Goal: Task Accomplishment & Management: Manage account settings

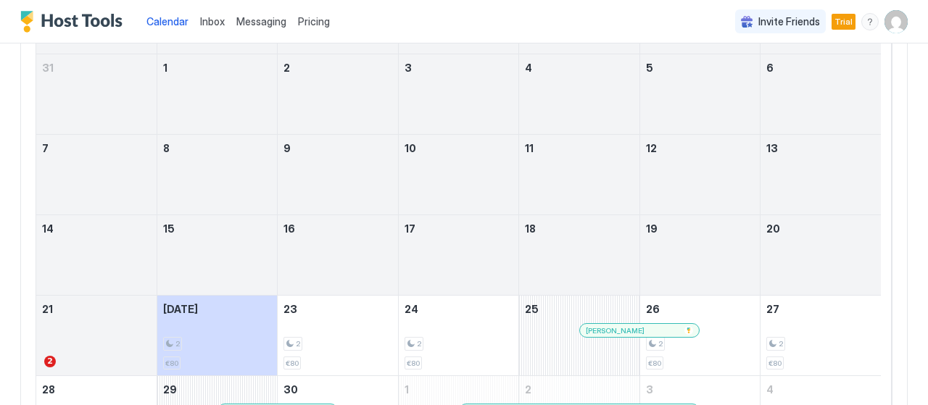
scroll to position [51, 0]
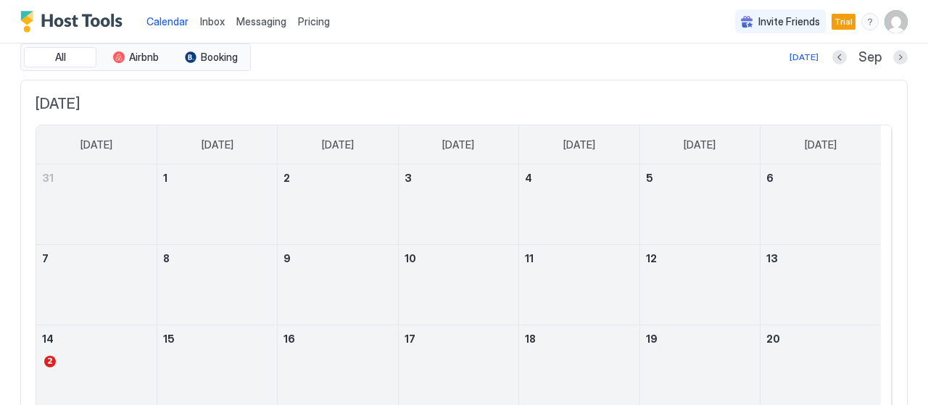
click at [884, 25] on img "User profile" at bounding box center [895, 21] width 23 height 23
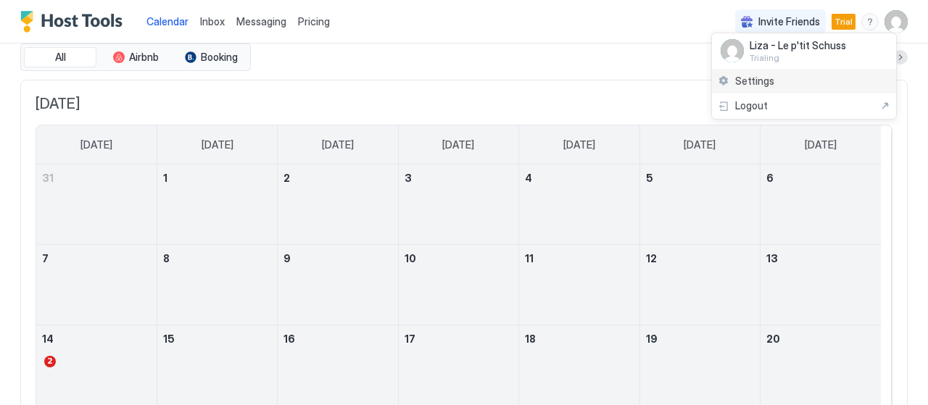
click at [785, 88] on div "Settings" at bounding box center [804, 81] width 184 height 25
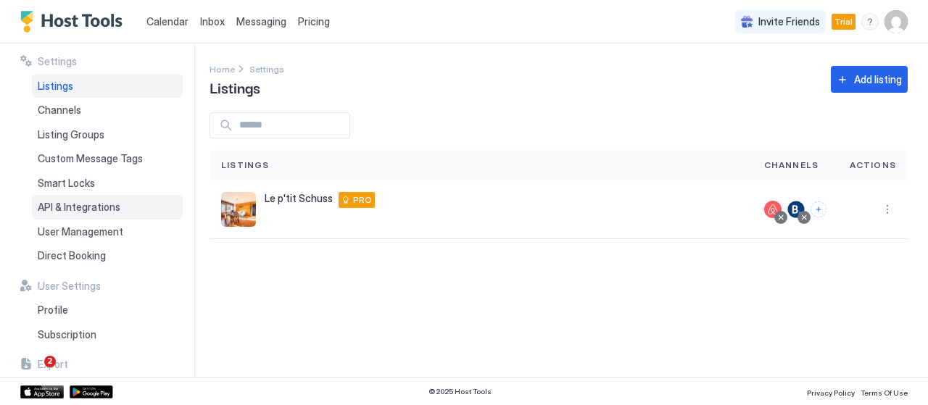
click at [103, 207] on span "API & Integrations" at bounding box center [79, 207] width 83 height 13
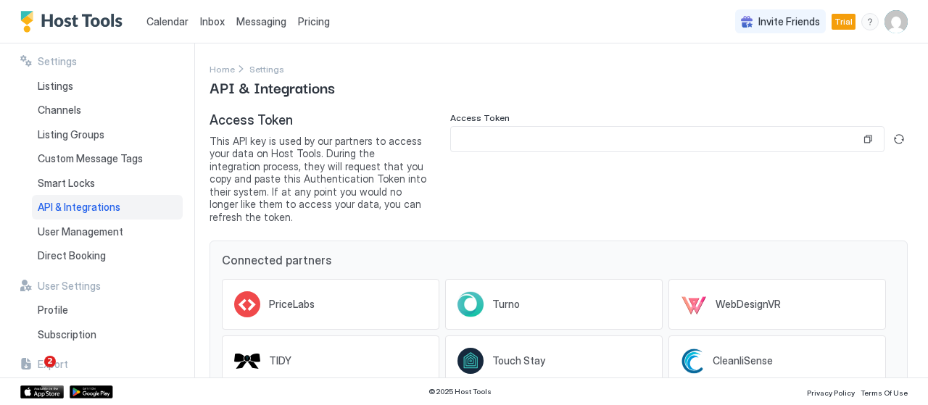
click at [632, 141] on input "Input Field" at bounding box center [655, 139] width 409 height 25
click at [692, 212] on div "Access Token This API key is used by our partners to access your data on Host T…" at bounding box center [558, 326] width 698 height 428
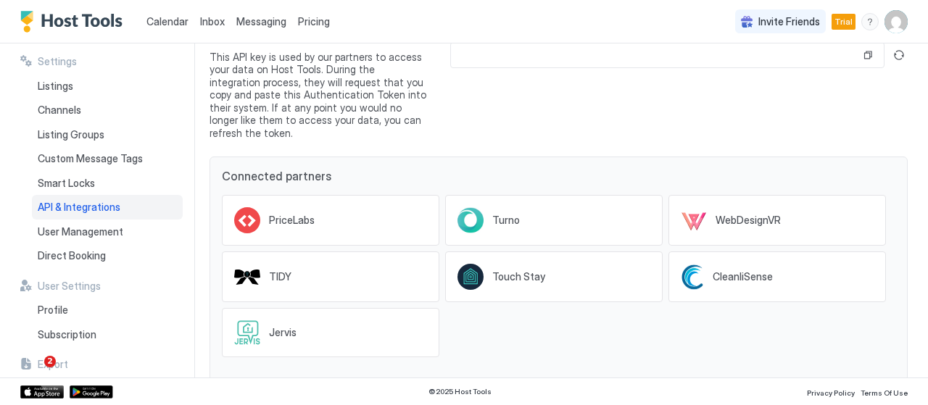
scroll to position [145, 0]
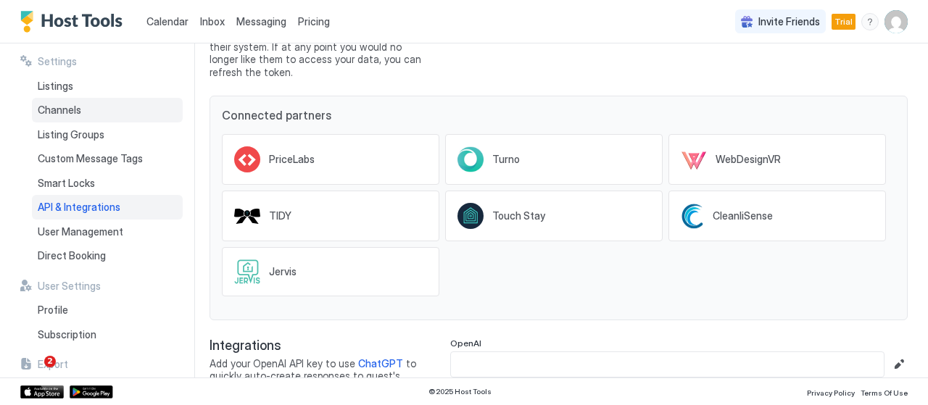
click at [91, 109] on div "Channels" at bounding box center [107, 110] width 151 height 25
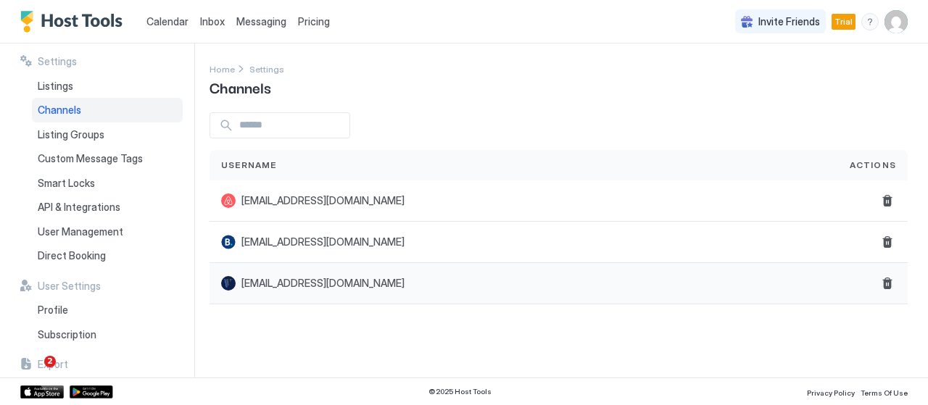
click at [274, 292] on div "[EMAIL_ADDRESS][DOMAIN_NAME]" at bounding box center [523, 283] width 628 height 41
click at [115, 92] on div "Listings" at bounding box center [107, 86] width 151 height 25
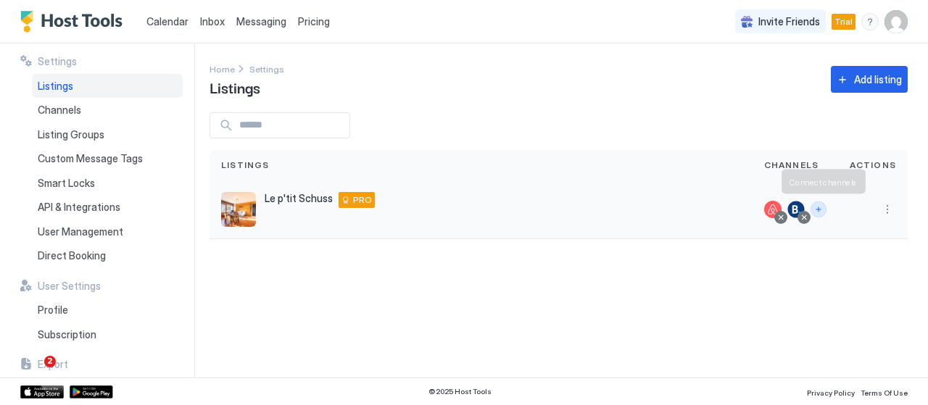
click at [822, 209] on button "Connect channels" at bounding box center [818, 209] width 16 height 16
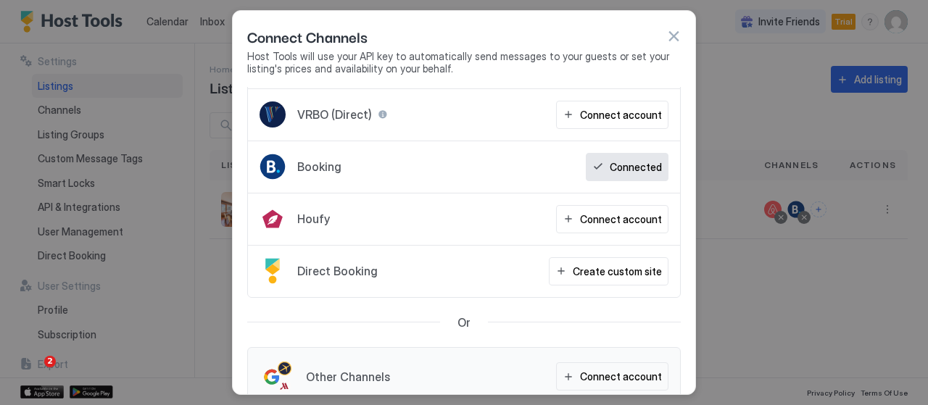
scroll to position [72, 0]
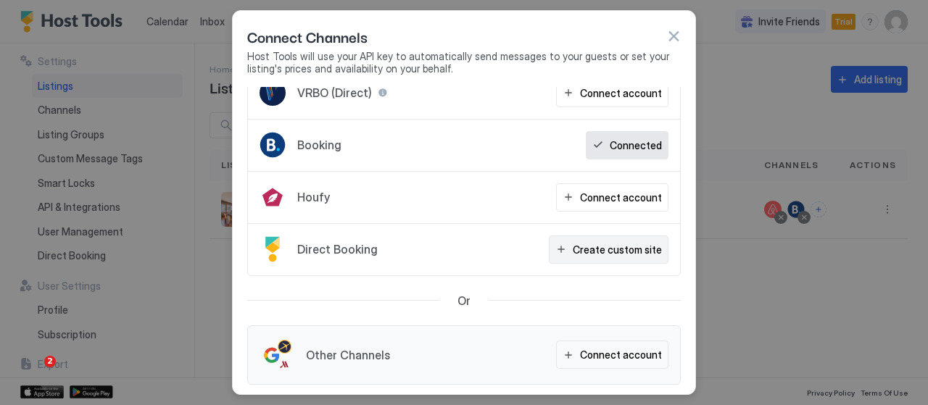
click at [621, 250] on div "Create custom site" at bounding box center [616, 249] width 89 height 15
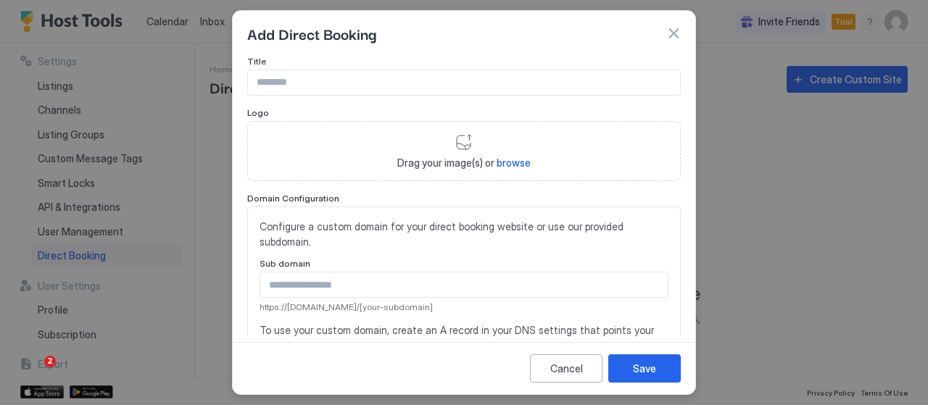
click at [666, 30] on div "Add Direct Booking" at bounding box center [463, 33] width 433 height 22
click at [670, 31] on button "button" at bounding box center [673, 33] width 14 height 14
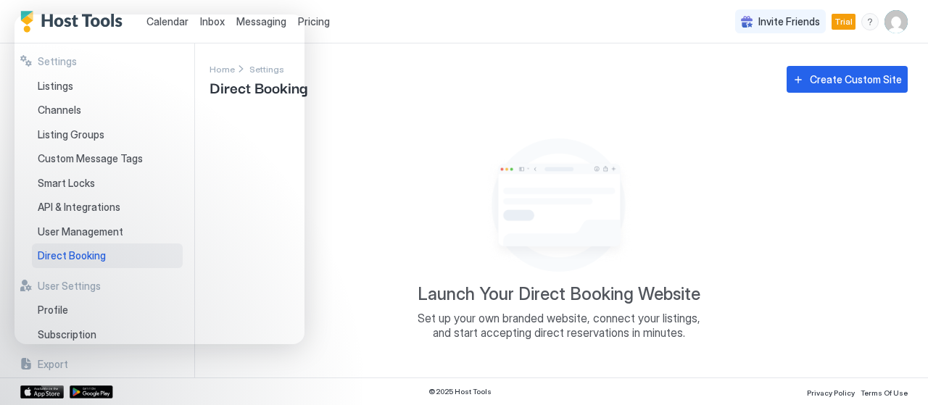
click at [895, 20] on img "User profile" at bounding box center [895, 21] width 23 height 23
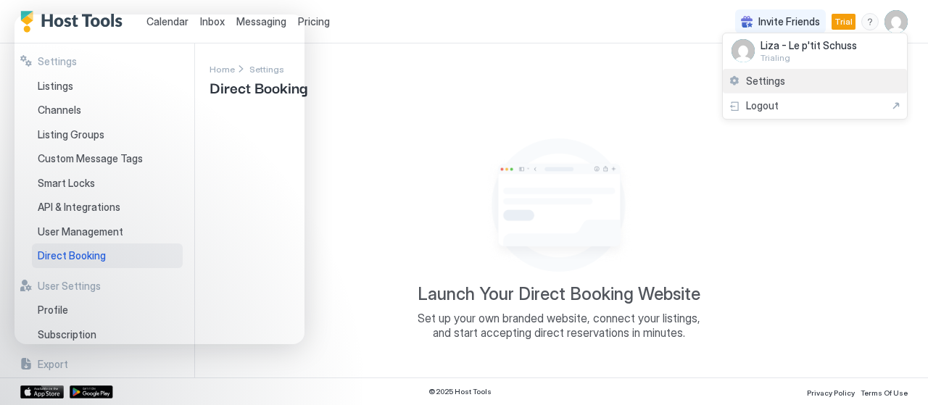
click at [822, 80] on div "Settings" at bounding box center [814, 81] width 184 height 25
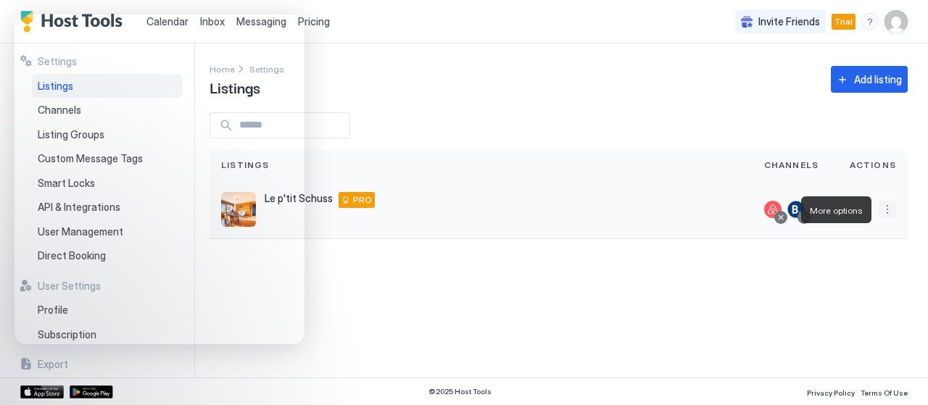
click at [888, 208] on button "More options" at bounding box center [886, 209] width 17 height 17
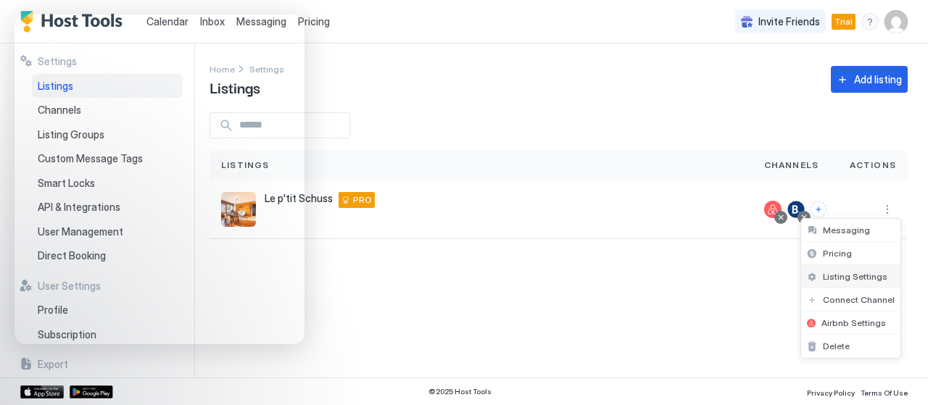
click at [861, 283] on div "Listing Settings" at bounding box center [850, 276] width 99 height 23
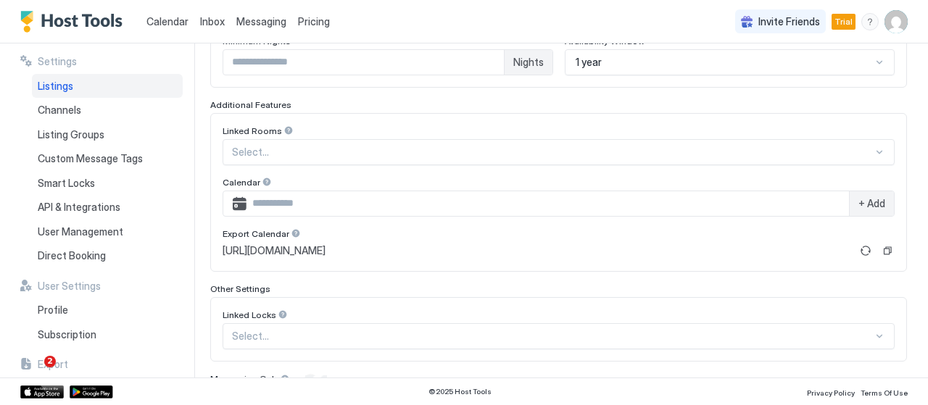
scroll to position [488, 0]
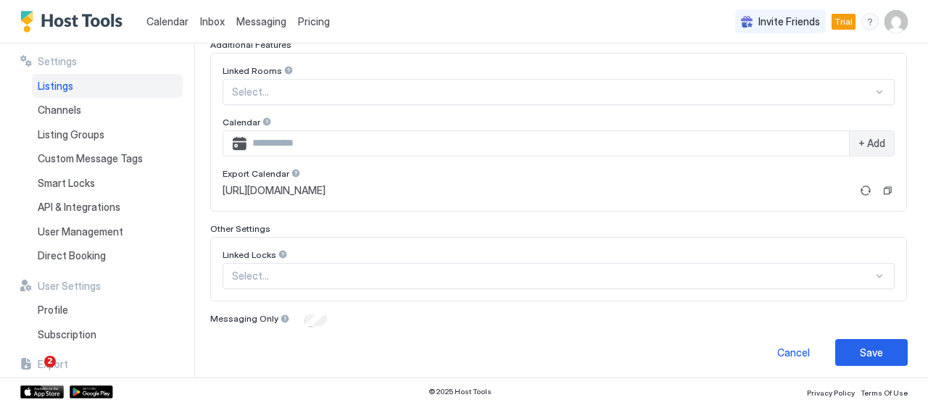
click at [862, 145] on span "+ Add" at bounding box center [871, 143] width 27 height 13
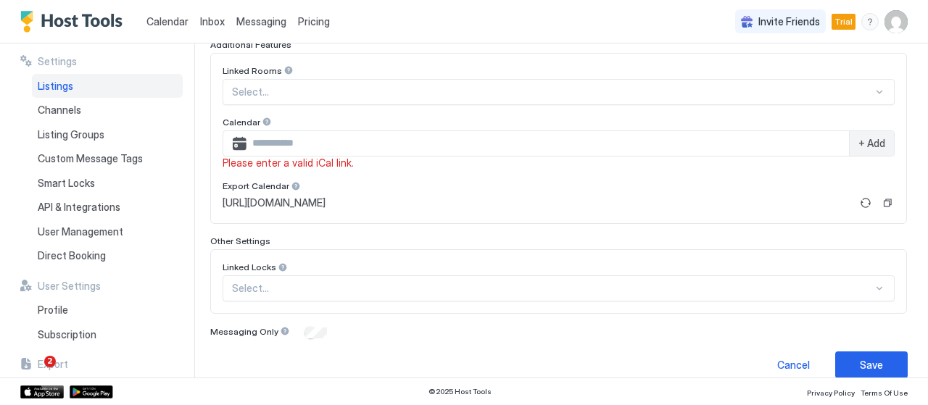
click at [323, 143] on input "Input Field" at bounding box center [547, 143] width 602 height 25
paste input "**********"
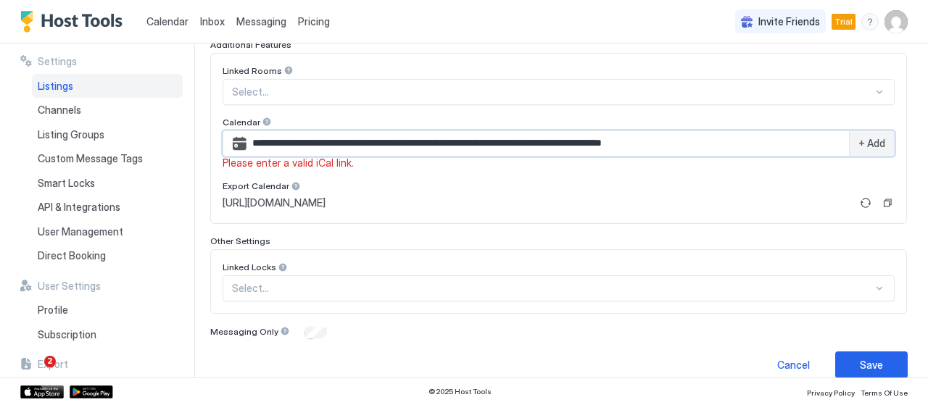
type input "**********"
click at [426, 88] on div at bounding box center [552, 92] width 641 height 13
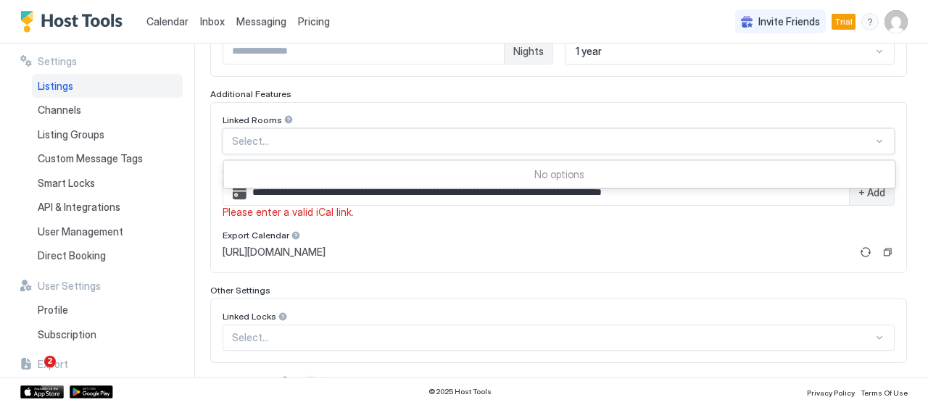
scroll to position [416, 0]
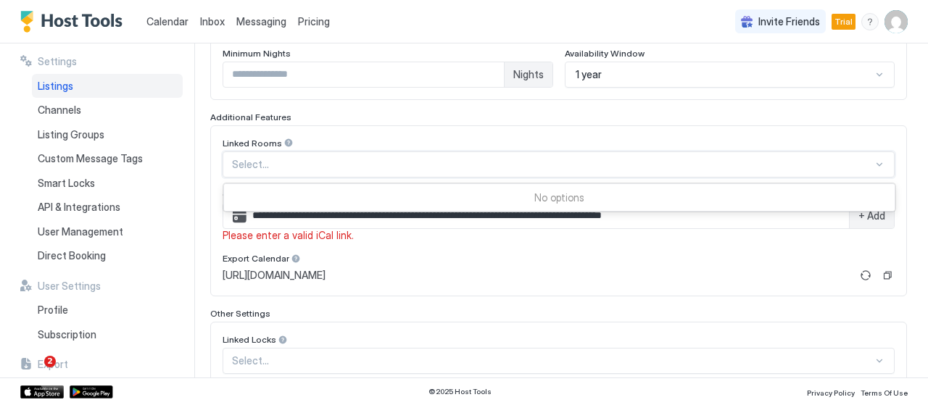
click at [387, 131] on div "**********" at bounding box center [558, 211] width 696 height 172
click at [872, 216] on span "+ Add" at bounding box center [871, 215] width 27 height 13
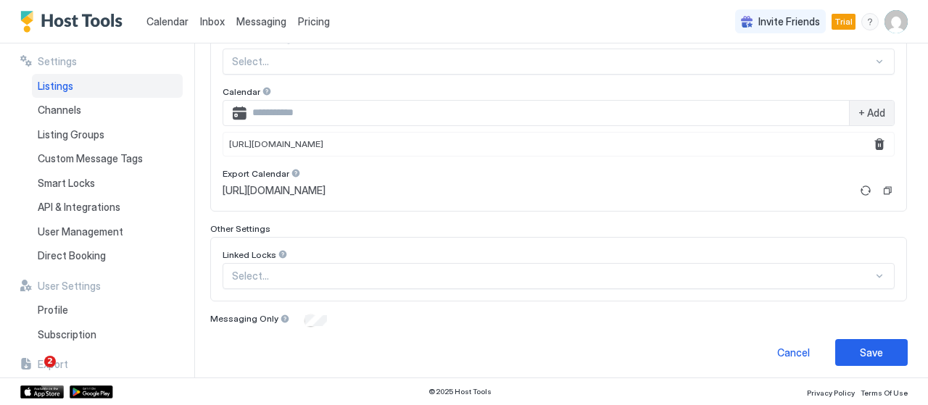
scroll to position [374, 0]
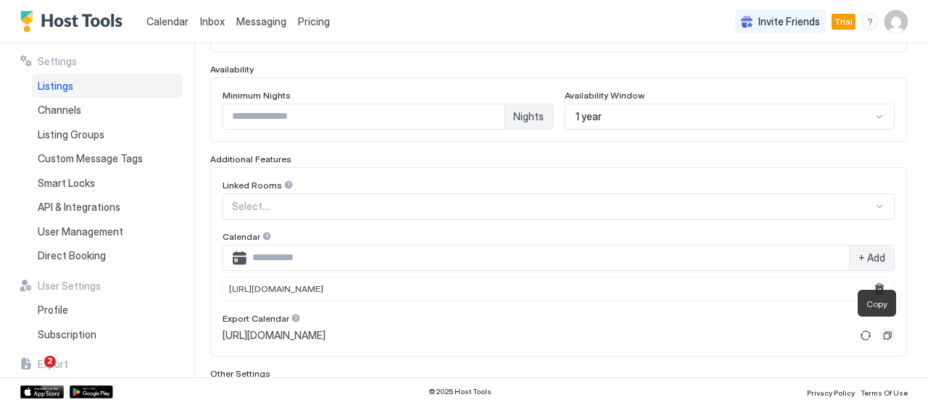
click at [880, 330] on button "Copy" at bounding box center [887, 335] width 14 height 14
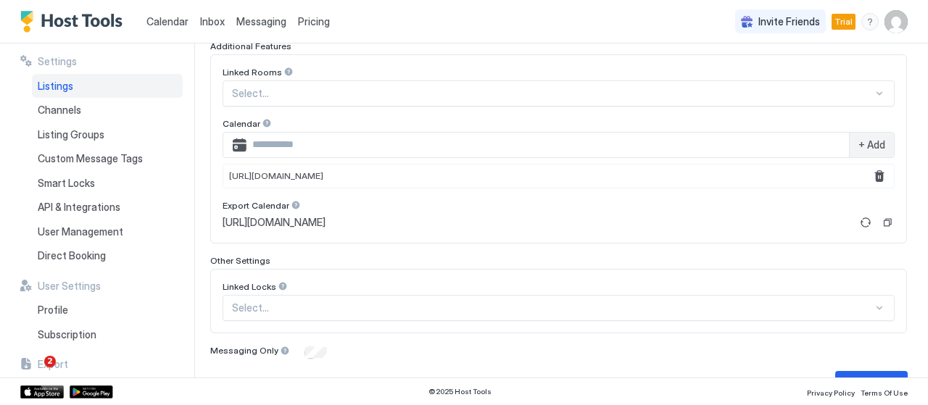
scroll to position [519, 0]
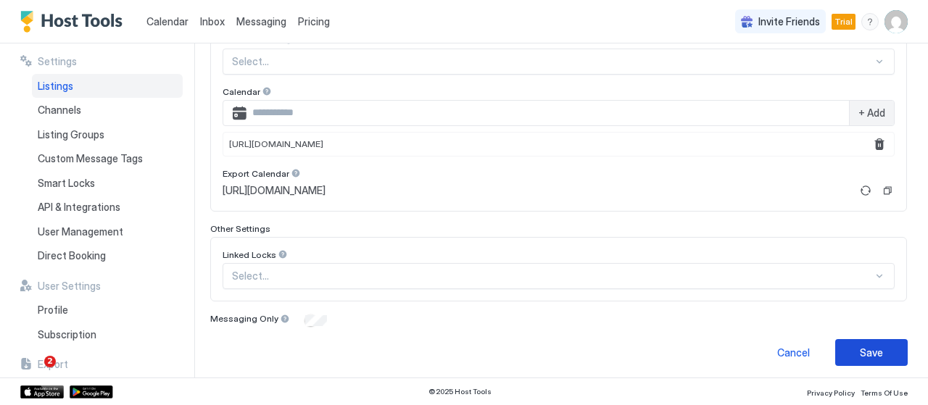
click at [859, 345] on div "Save" at bounding box center [870, 352] width 23 height 15
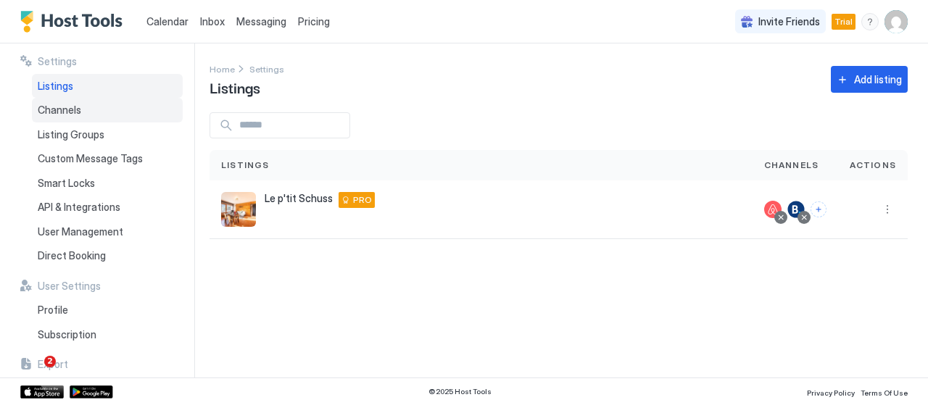
click at [85, 106] on div "Channels" at bounding box center [107, 110] width 151 height 25
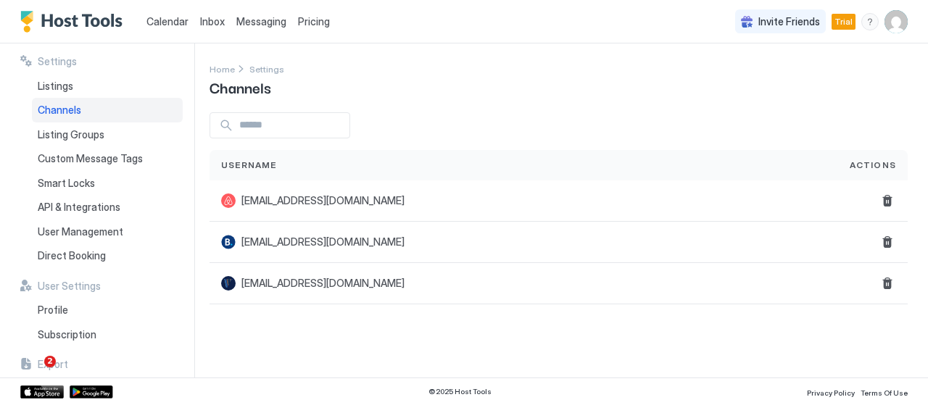
click at [158, 27] on span "Calendar" at bounding box center [167, 21] width 42 height 12
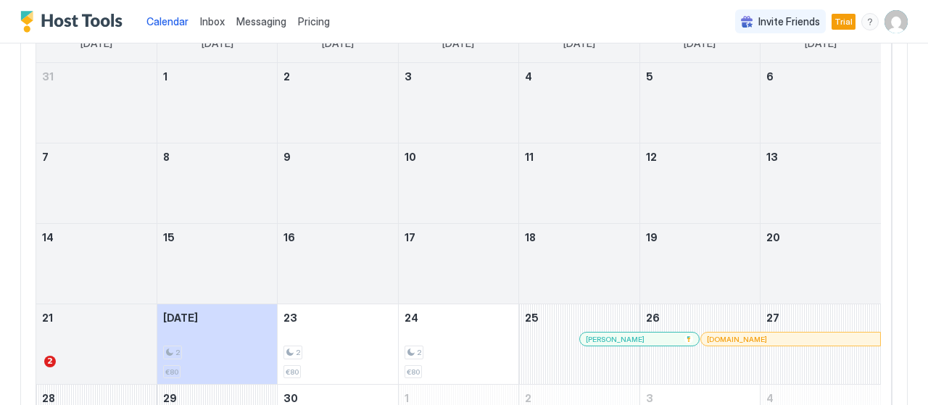
scroll to position [217, 0]
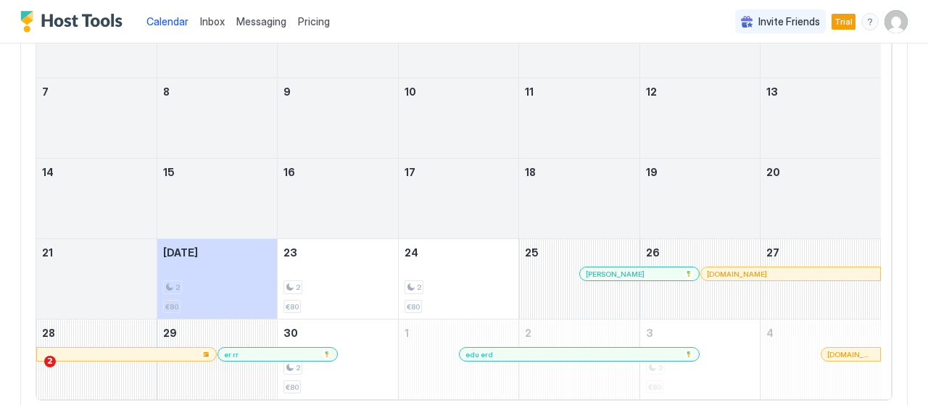
click at [264, 25] on span "Messaging" at bounding box center [261, 21] width 50 height 12
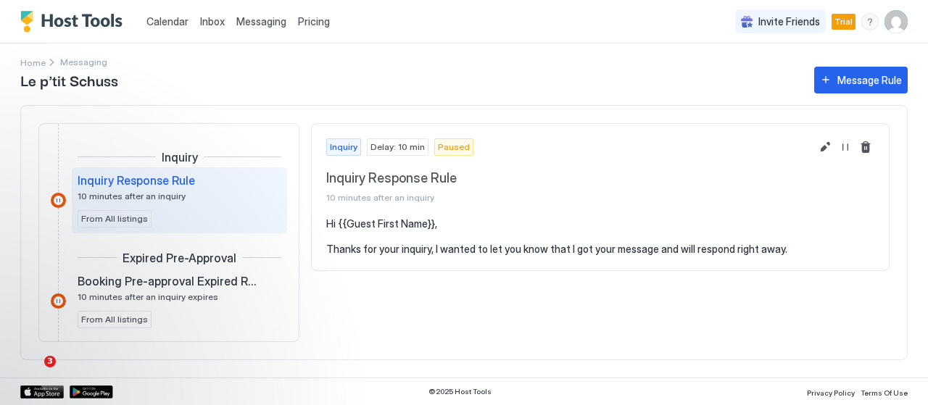
click at [174, 22] on span "Calendar" at bounding box center [167, 21] width 42 height 12
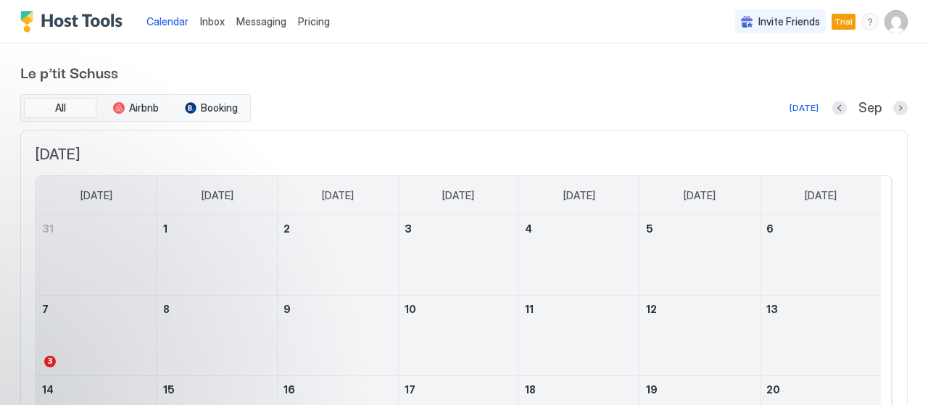
click at [884, 25] on img "User profile" at bounding box center [895, 21] width 23 height 23
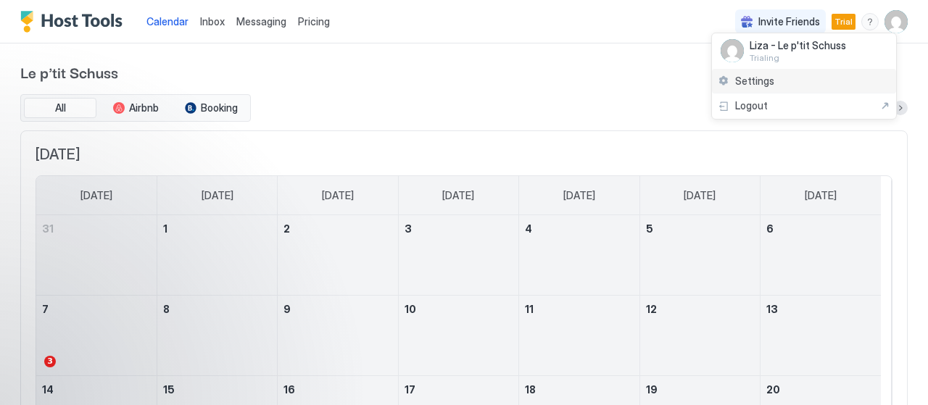
click at [788, 86] on div "Settings" at bounding box center [804, 81] width 184 height 25
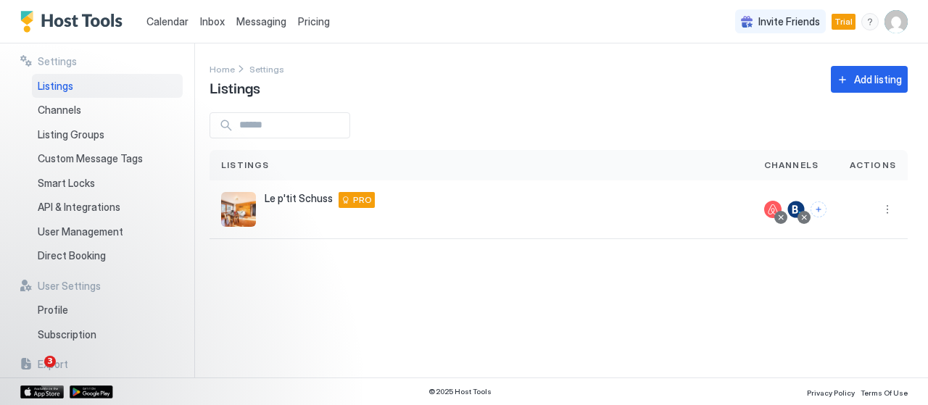
click at [900, 28] on img "User profile" at bounding box center [895, 21] width 23 height 23
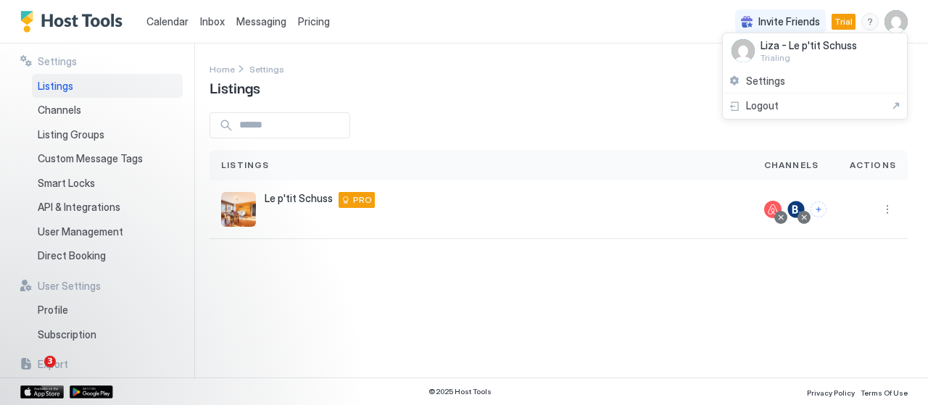
click at [891, 208] on div at bounding box center [464, 202] width 928 height 405
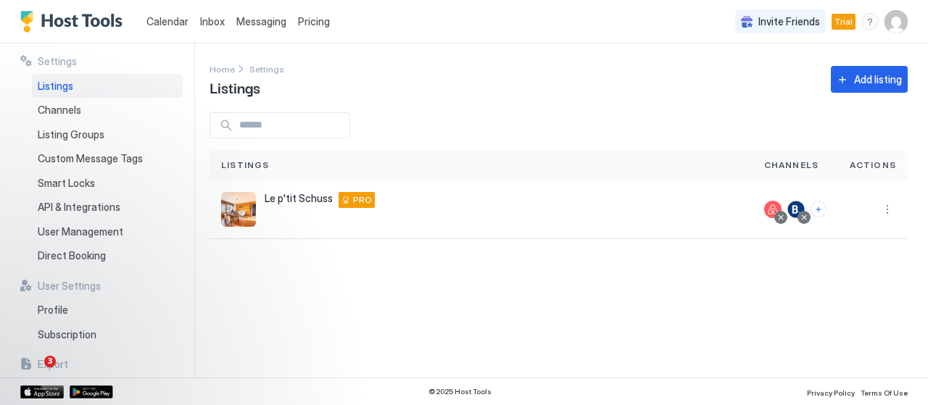
click at [886, 209] on div at bounding box center [464, 202] width 928 height 405
click at [888, 209] on button "More options" at bounding box center [886, 209] width 17 height 17
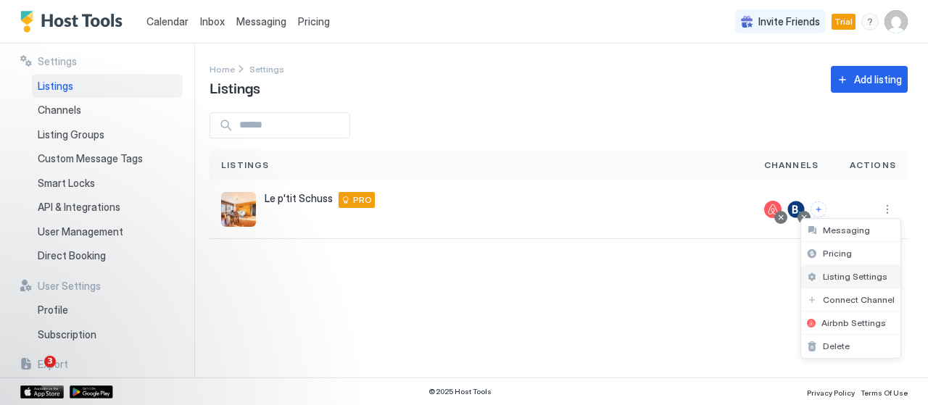
click at [853, 275] on span "Listing Settings" at bounding box center [854, 276] width 64 height 11
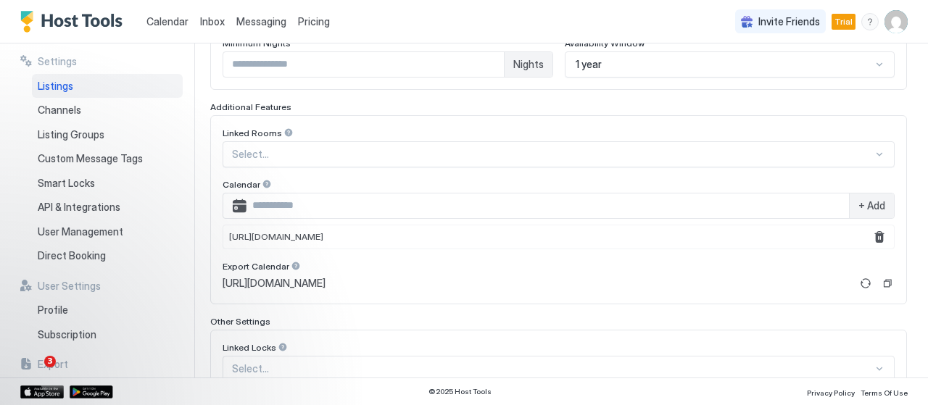
scroll to position [519, 0]
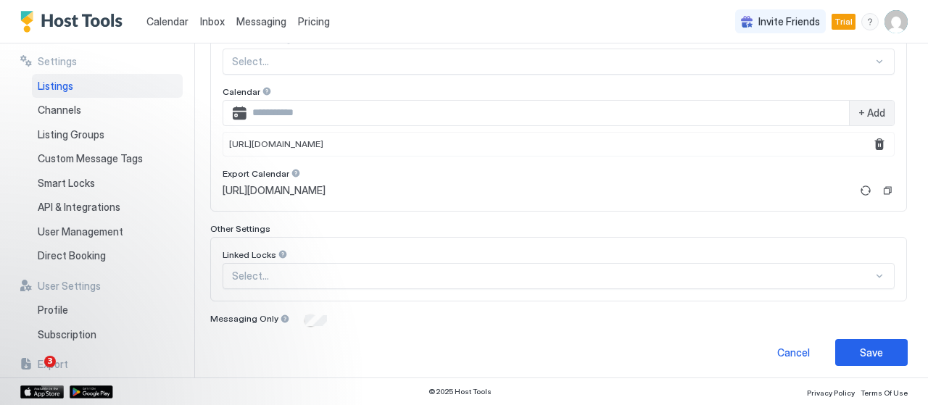
click at [478, 108] on input "Input Field" at bounding box center [547, 113] width 602 height 25
paste input "**********"
type input "**********"
click at [859, 107] on span "+ Add" at bounding box center [871, 113] width 27 height 13
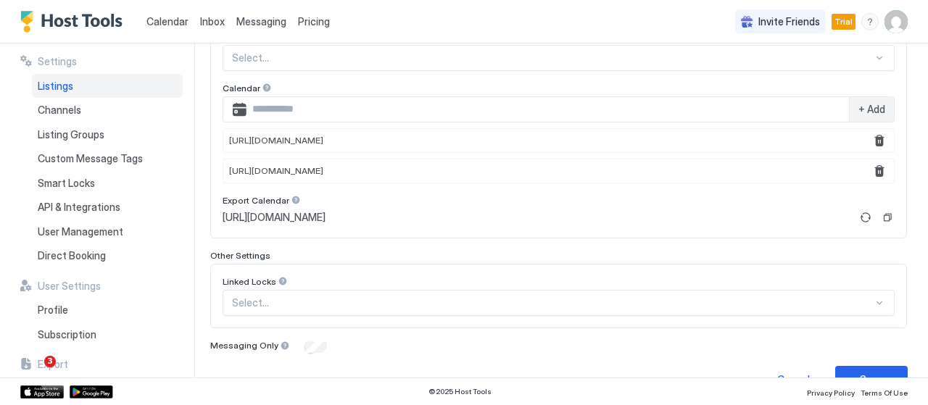
scroll to position [549, 0]
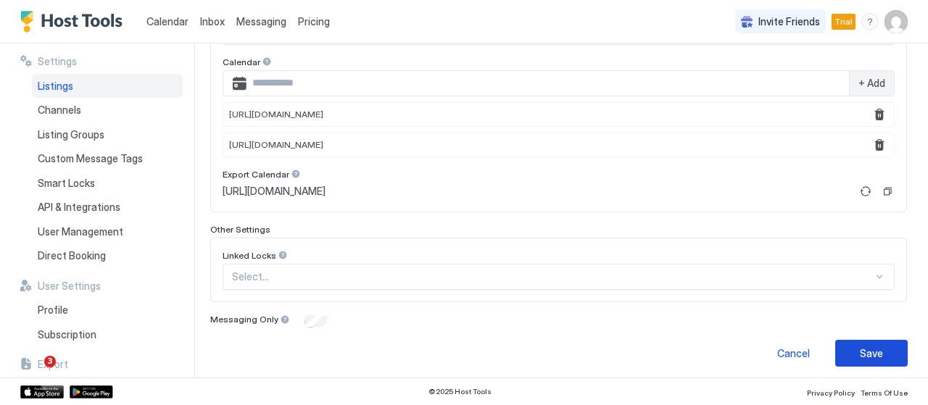
click at [868, 340] on button "Save" at bounding box center [871, 353] width 72 height 27
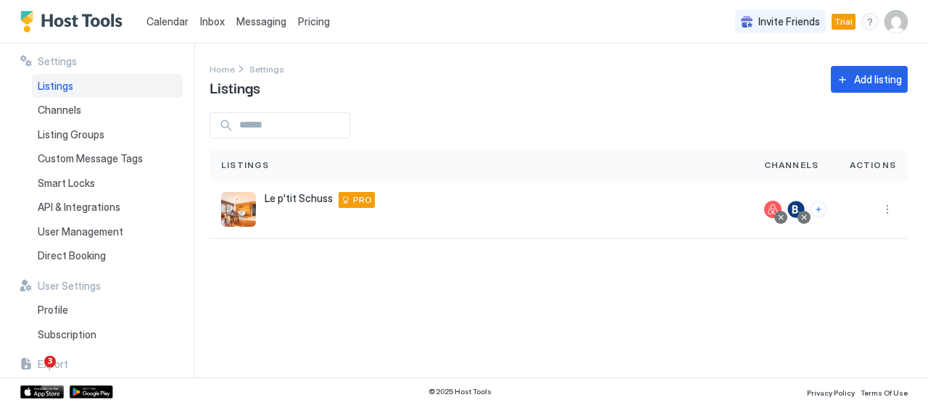
click at [165, 23] on span "Calendar" at bounding box center [167, 21] width 42 height 12
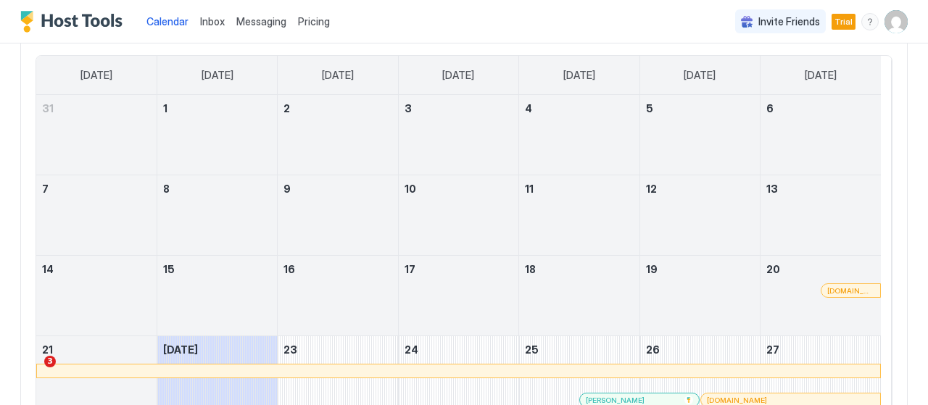
scroll to position [290, 0]
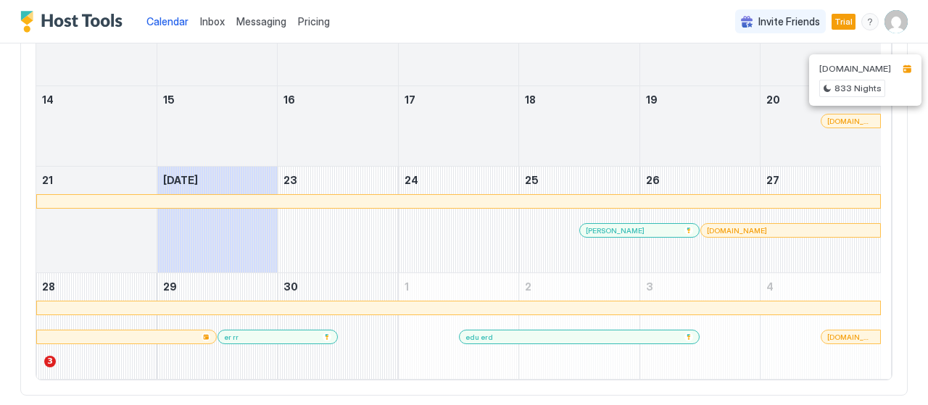
click at [902, 69] on div at bounding box center [906, 68] width 9 height 9
click at [884, 20] on img "User profile" at bounding box center [895, 21] width 23 height 23
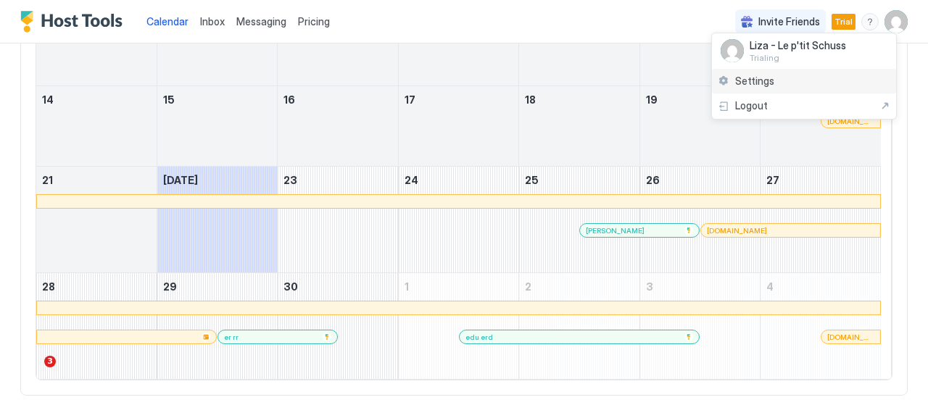
click at [819, 85] on div "Settings" at bounding box center [804, 81] width 184 height 25
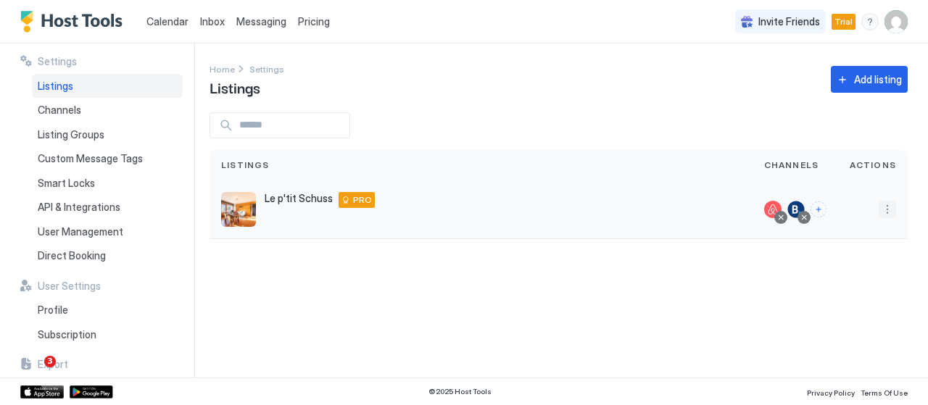
click at [882, 209] on button "More options" at bounding box center [886, 209] width 17 height 17
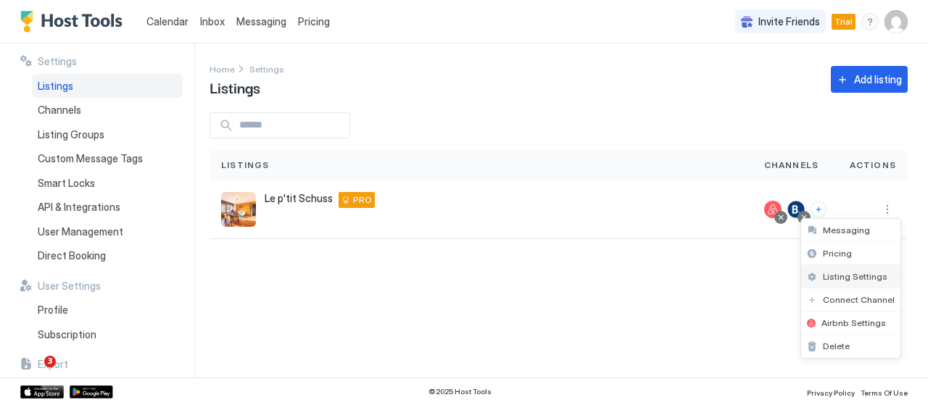
click at [846, 275] on span "Listing Settings" at bounding box center [854, 276] width 64 height 11
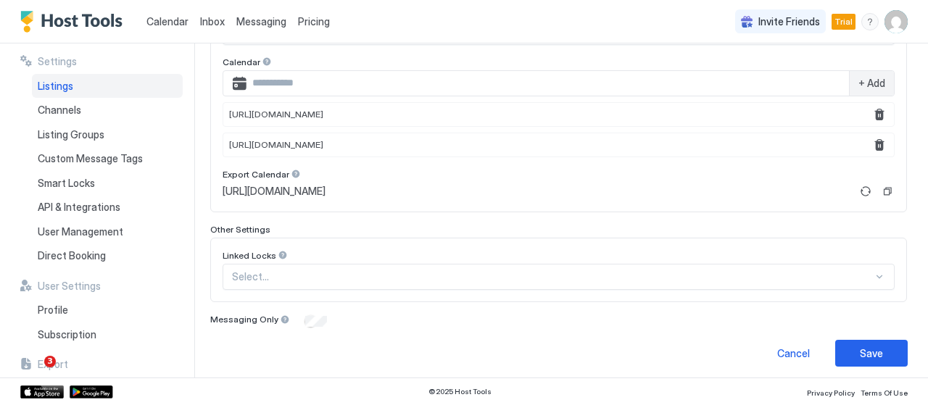
scroll to position [476, 0]
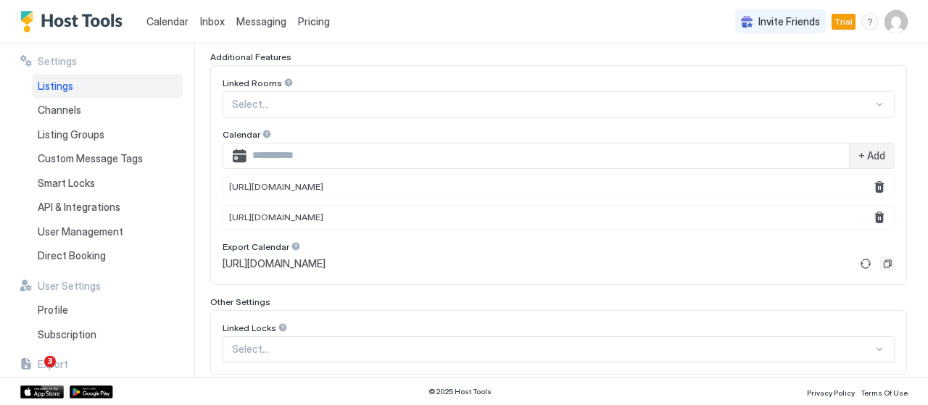
click at [880, 258] on button "Copy" at bounding box center [887, 264] width 14 height 14
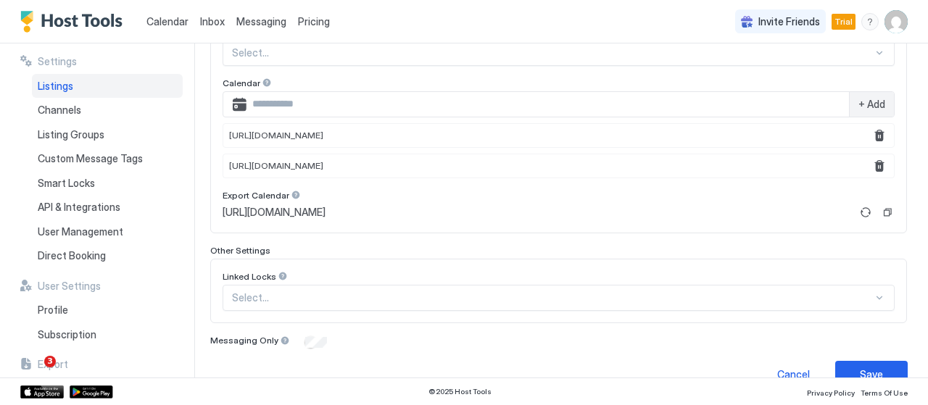
scroll to position [549, 0]
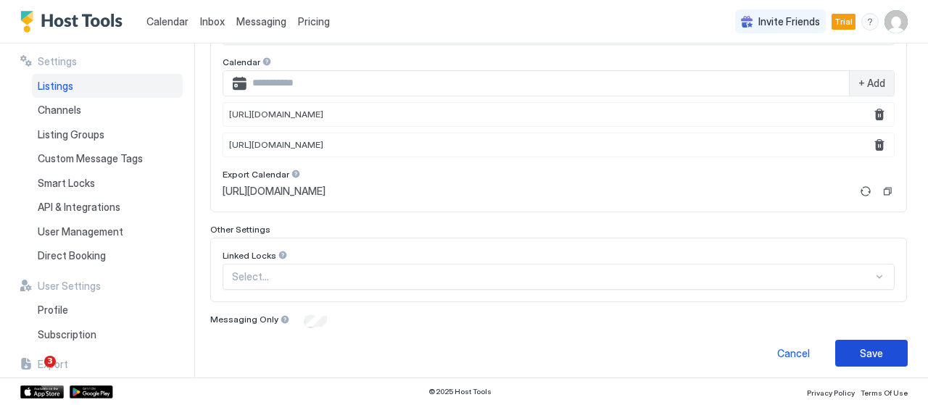
click at [859, 346] on div "Save" at bounding box center [870, 353] width 23 height 15
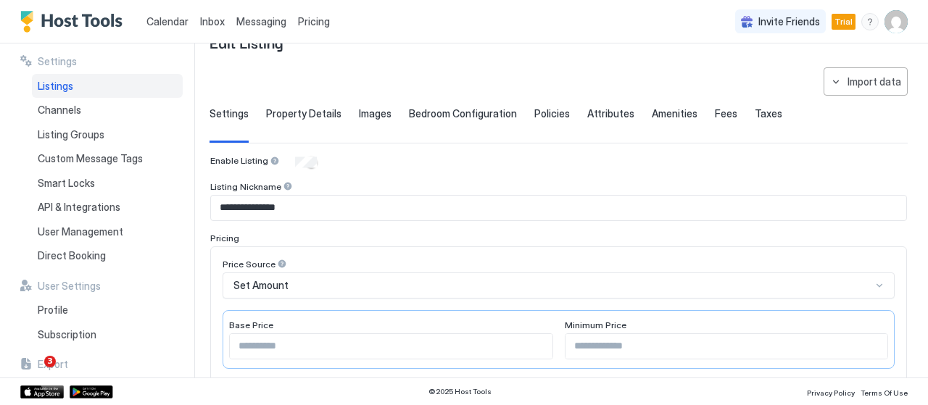
scroll to position [0, 0]
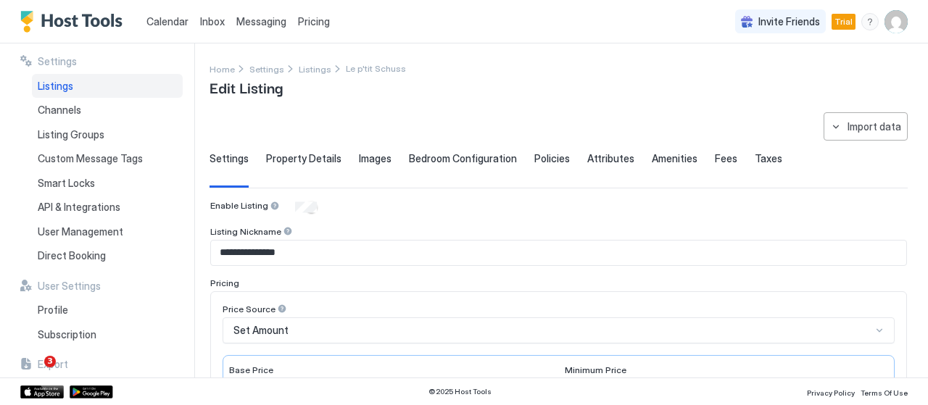
click at [174, 20] on span "Calendar" at bounding box center [167, 21] width 42 height 12
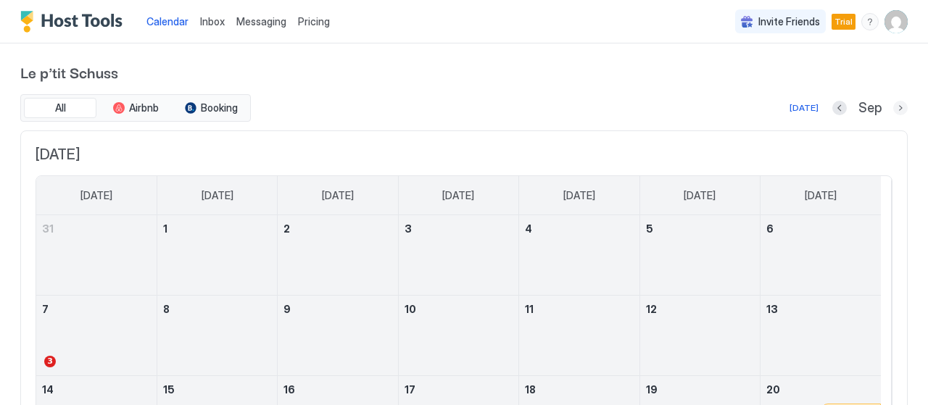
click at [893, 109] on button "Next month" at bounding box center [900, 108] width 14 height 14
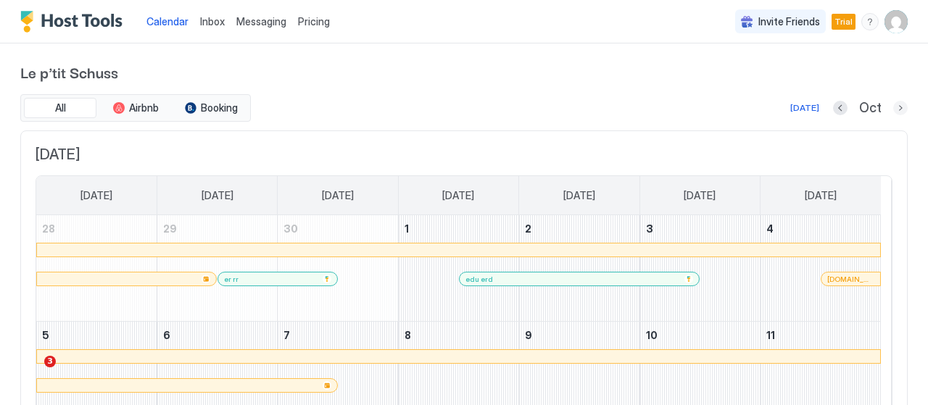
click at [893, 108] on button "Next month" at bounding box center [900, 108] width 14 height 14
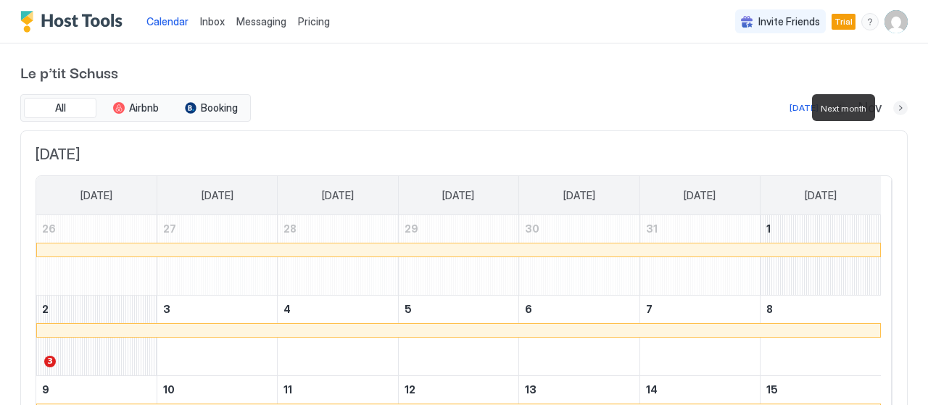
click at [893, 108] on button "Next month" at bounding box center [900, 108] width 14 height 14
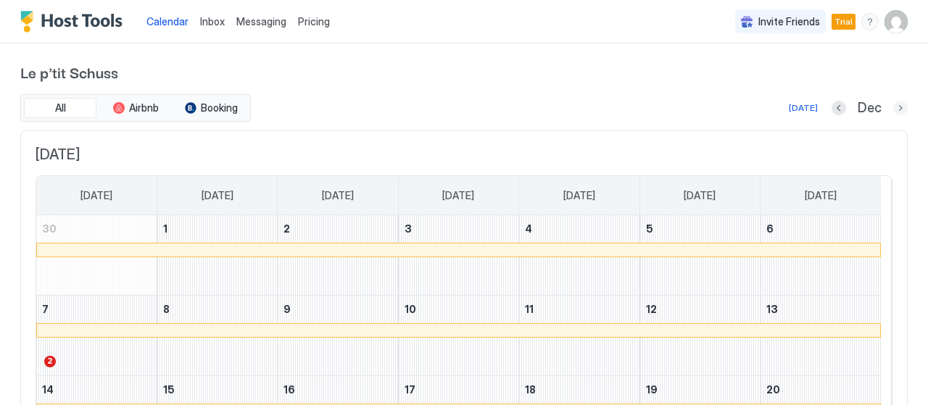
click at [893, 108] on button "Next month" at bounding box center [900, 108] width 14 height 14
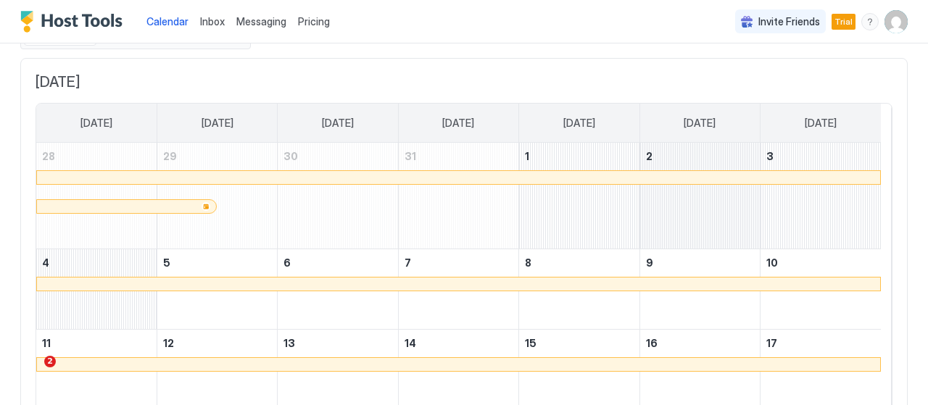
scroll to position [145, 0]
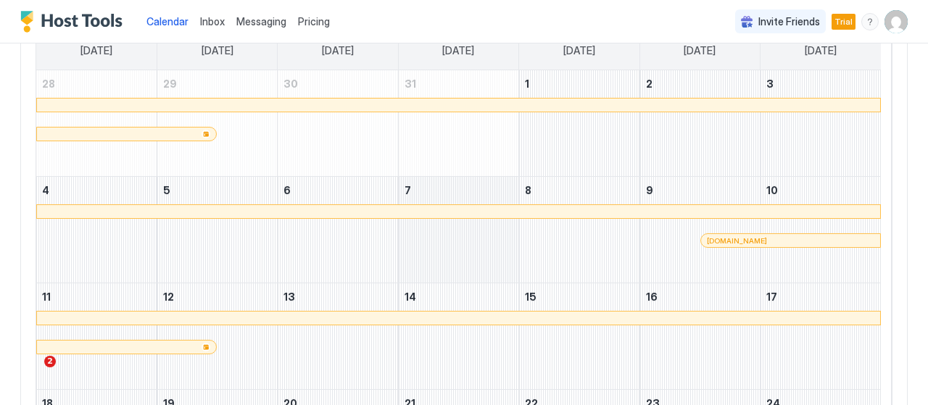
click at [433, 247] on div "January 7, 2026" at bounding box center [459, 230] width 120 height 106
click at [493, 237] on div "January 7, 2026" at bounding box center [459, 230] width 120 height 106
drag, startPoint x: 483, startPoint y: 188, endPoint x: 449, endPoint y: 201, distance: 36.2
click at [447, 188] on div "January 7, 2026" at bounding box center [459, 230] width 120 height 106
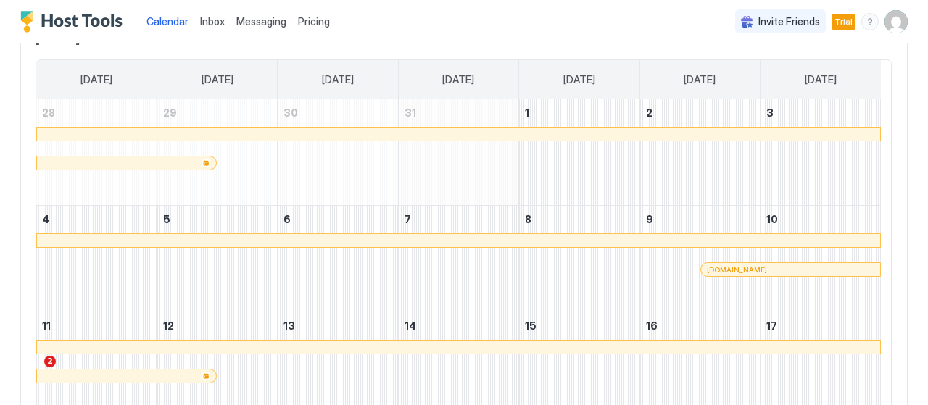
scroll to position [0, 0]
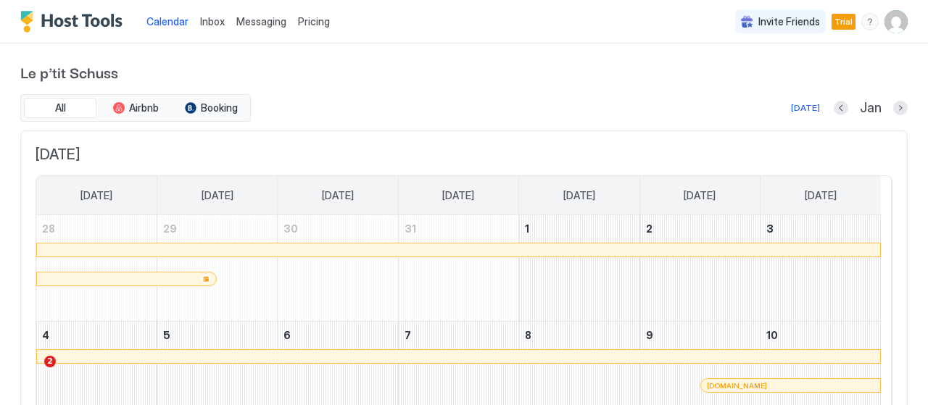
click at [461, 283] on div at bounding box center [459, 264] width 120 height 42
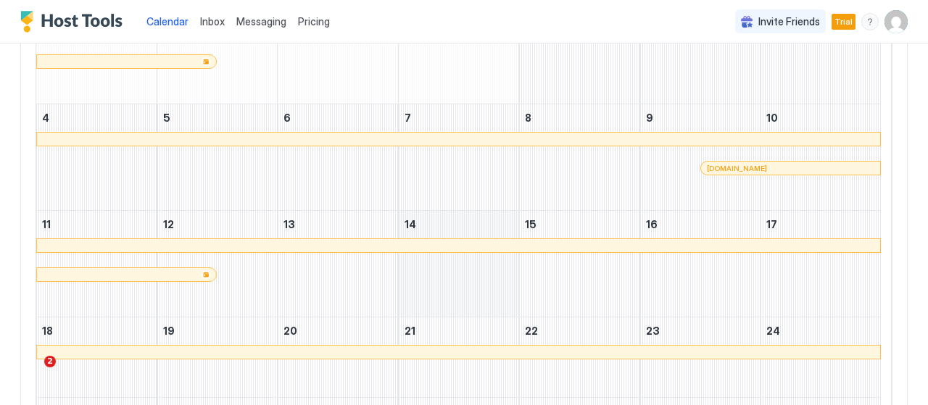
click at [472, 272] on div "January 14, 2026" at bounding box center [459, 264] width 120 height 106
click at [455, 272] on div "January 14, 2026" at bounding box center [459, 264] width 120 height 106
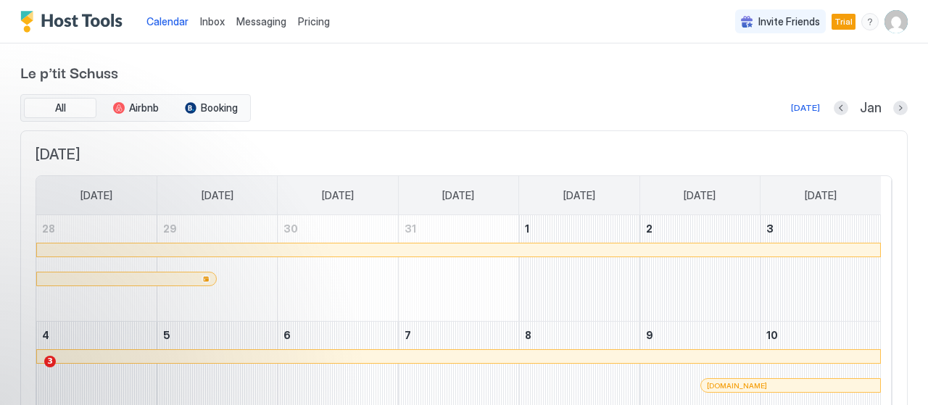
scroll to position [72, 0]
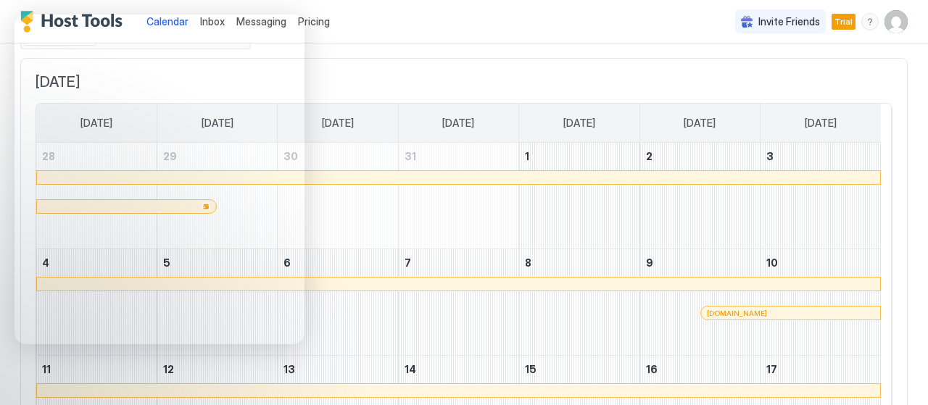
click at [528, 74] on span "[DATE]" at bounding box center [464, 82] width 856 height 18
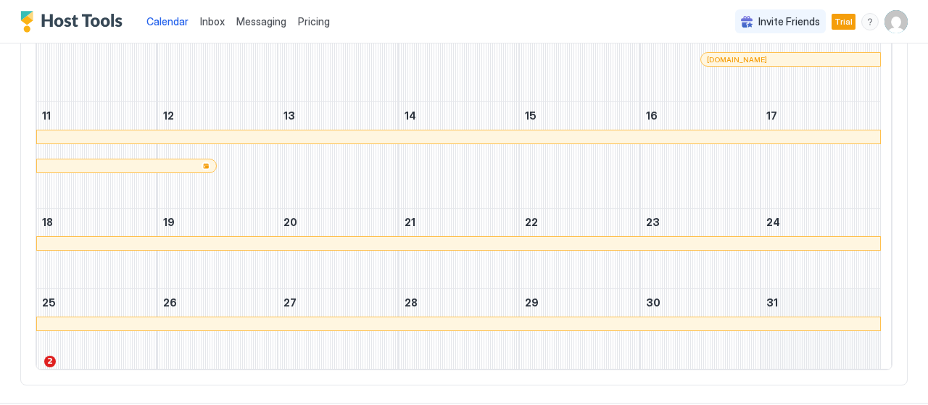
scroll to position [346, 0]
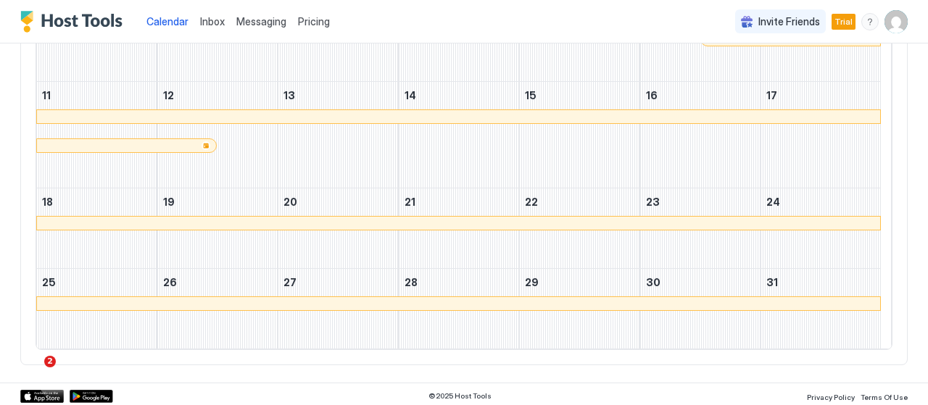
click at [613, 304] on div at bounding box center [458, 303] width 843 height 13
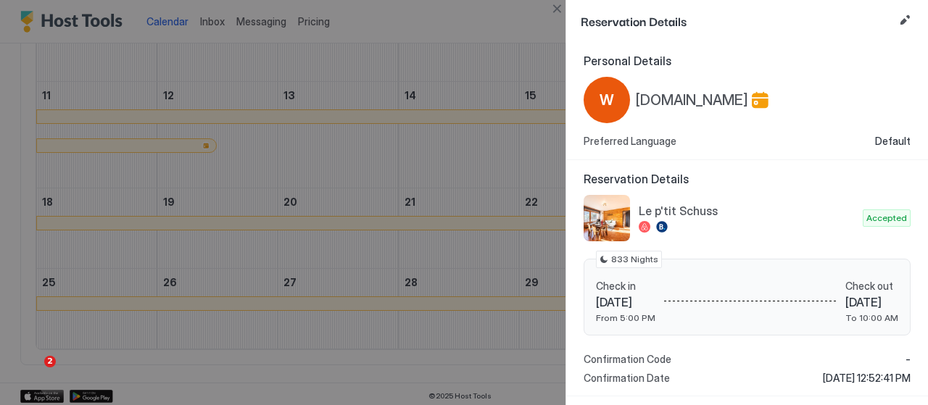
click at [483, 305] on div at bounding box center [464, 202] width 928 height 405
click at [492, 39] on div at bounding box center [464, 202] width 928 height 405
click at [554, 14] on button "Close" at bounding box center [556, 8] width 17 height 17
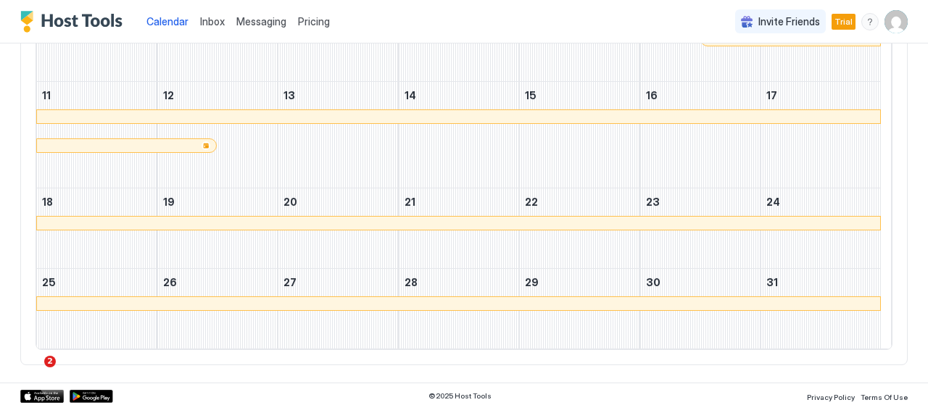
click at [884, 22] on img "User profile" at bounding box center [895, 21] width 23 height 23
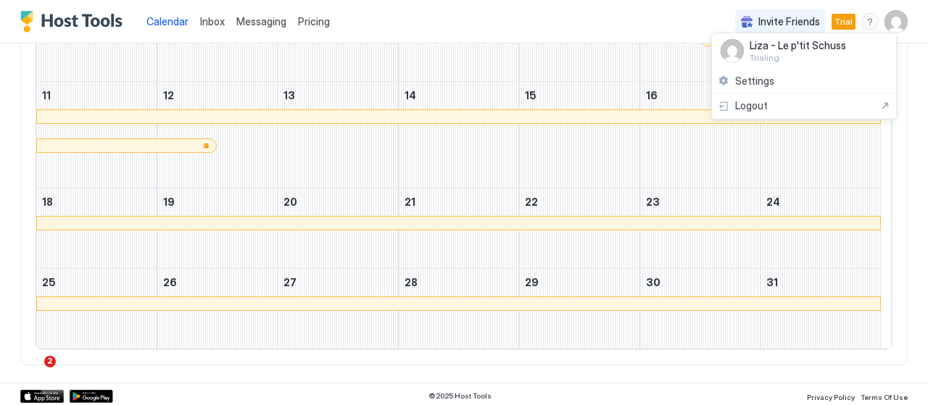
click at [511, 24] on div at bounding box center [464, 202] width 928 height 405
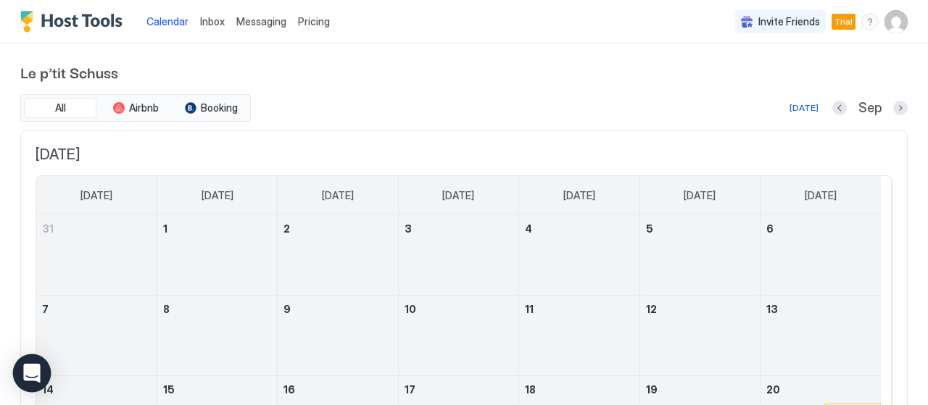
click at [41, 367] on div "Open Intercom Messenger" at bounding box center [32, 373] width 38 height 38
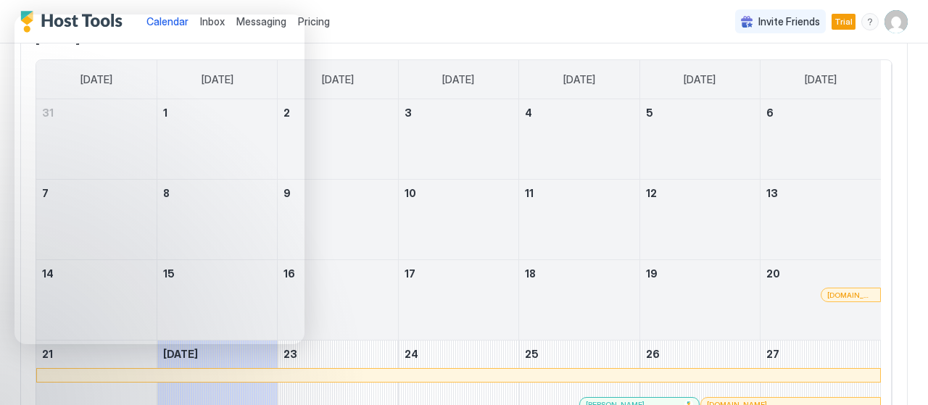
scroll to position [217, 0]
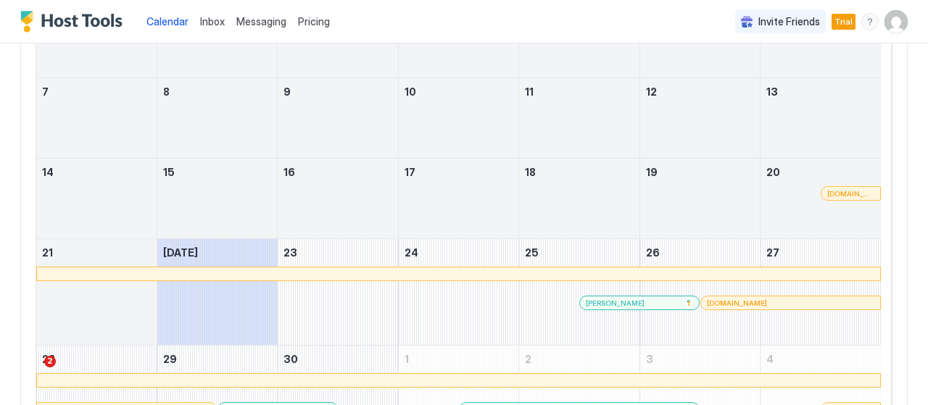
click at [214, 21] on span "Inbox" at bounding box center [212, 21] width 25 height 12
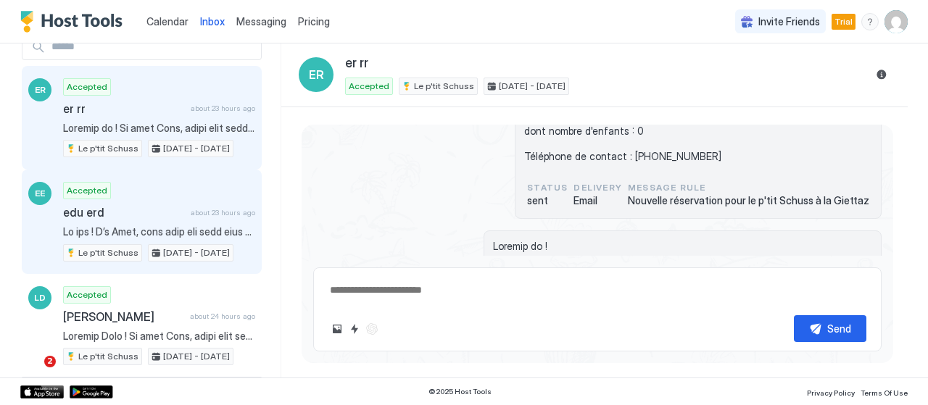
scroll to position [60, 0]
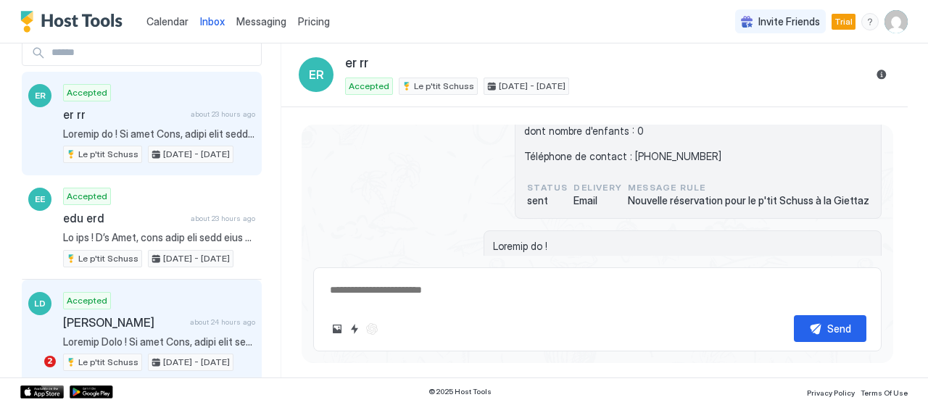
click at [186, 324] on div "Liza Da Costa about 24 hours ago" at bounding box center [159, 322] width 192 height 14
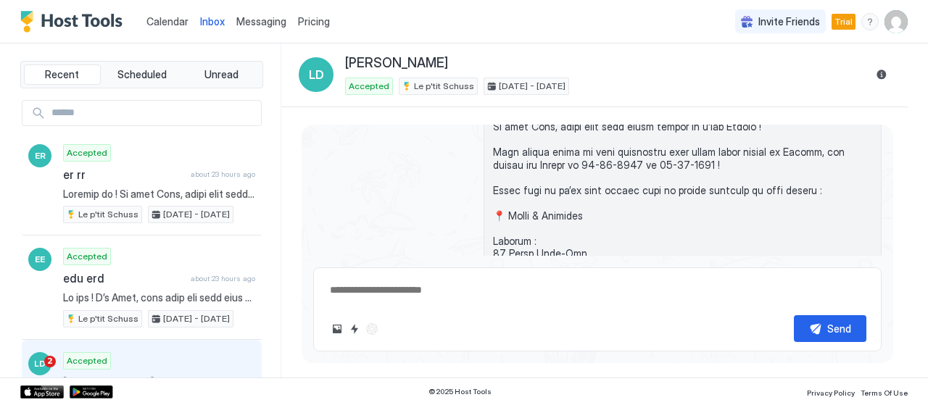
click at [264, 20] on span "Messaging" at bounding box center [261, 21] width 50 height 12
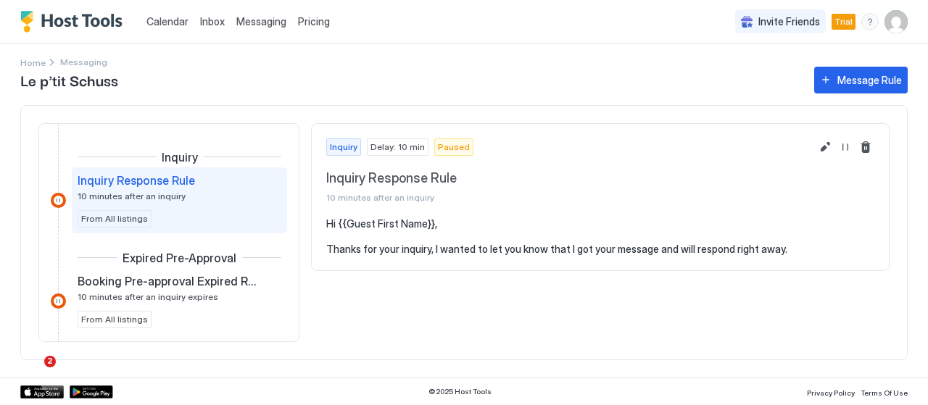
click at [199, 20] on div "Inbox" at bounding box center [212, 21] width 36 height 27
click at [207, 24] on span "Inbox" at bounding box center [212, 21] width 25 height 12
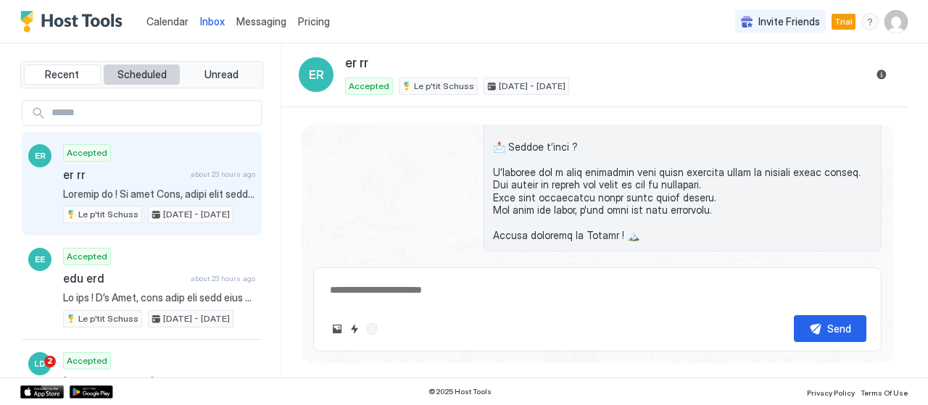
click at [143, 66] on button "Scheduled" at bounding box center [142, 74] width 77 height 20
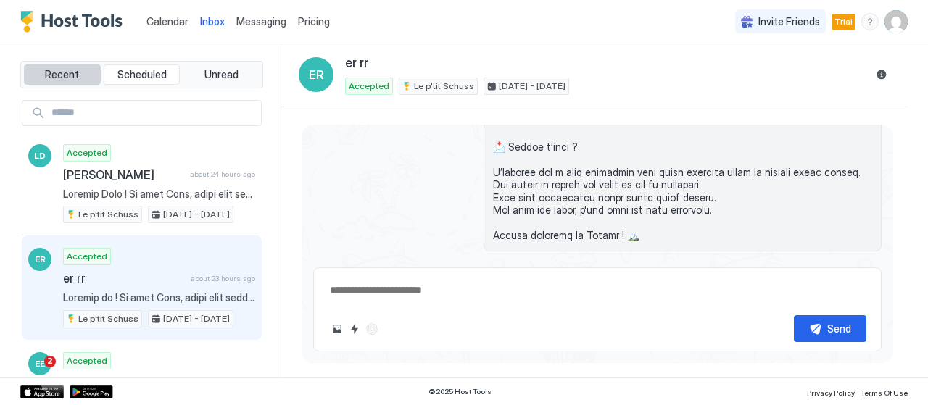
click at [58, 72] on span "Recent" at bounding box center [62, 74] width 34 height 13
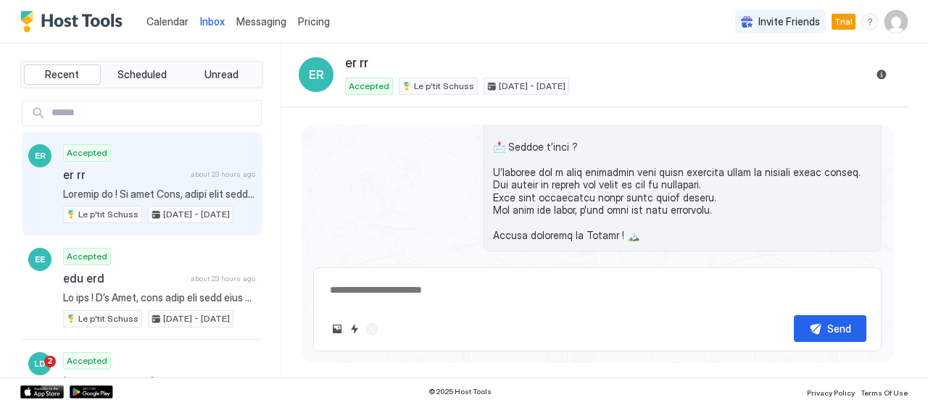
type textarea "*"
click at [255, 19] on span "Messaging" at bounding box center [261, 21] width 50 height 12
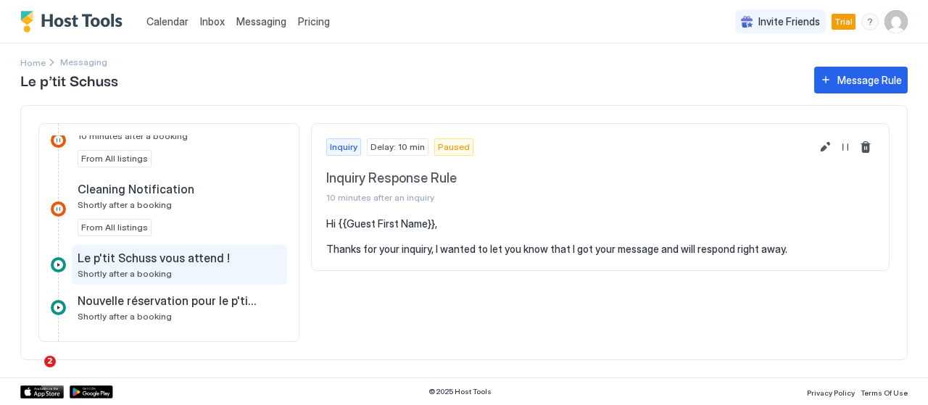
scroll to position [435, 0]
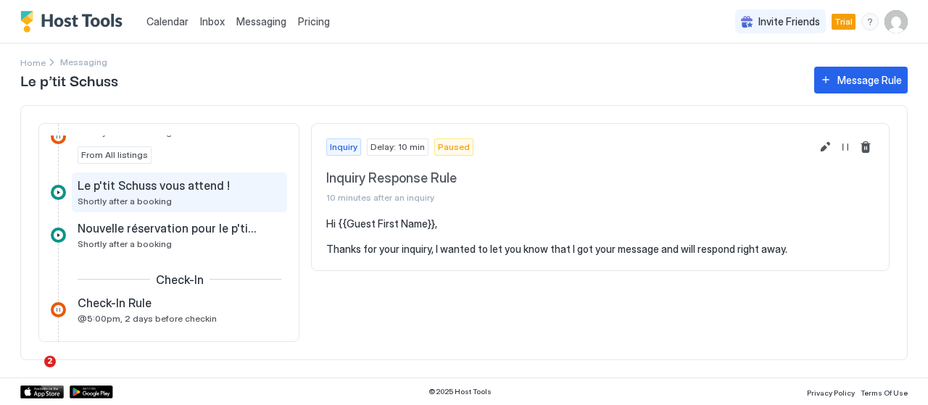
click at [193, 180] on span "Le p'tit Schuss vous attend !" at bounding box center [154, 185] width 152 height 14
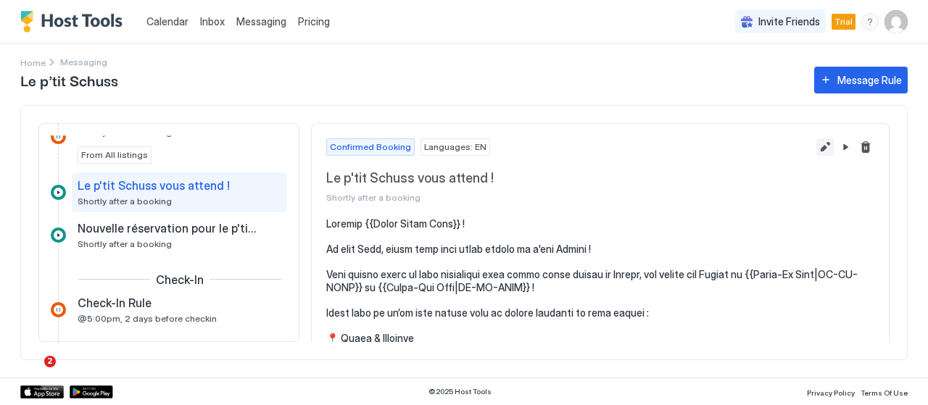
click at [817, 146] on button "Edit message rule" at bounding box center [824, 146] width 17 height 17
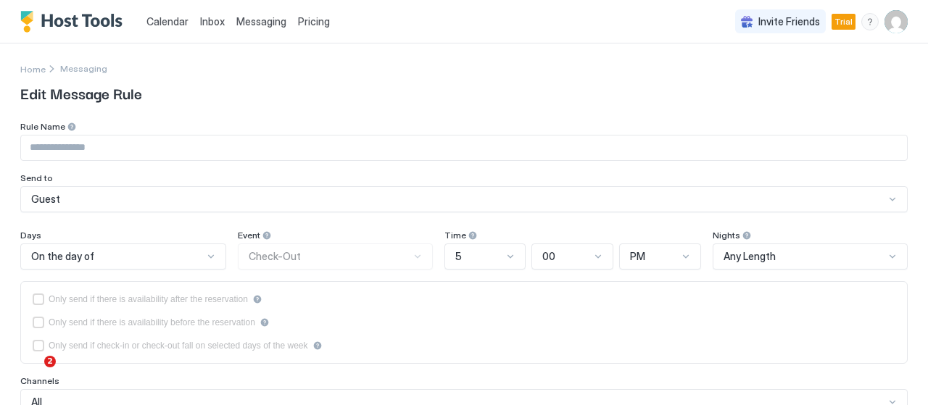
type input "**********"
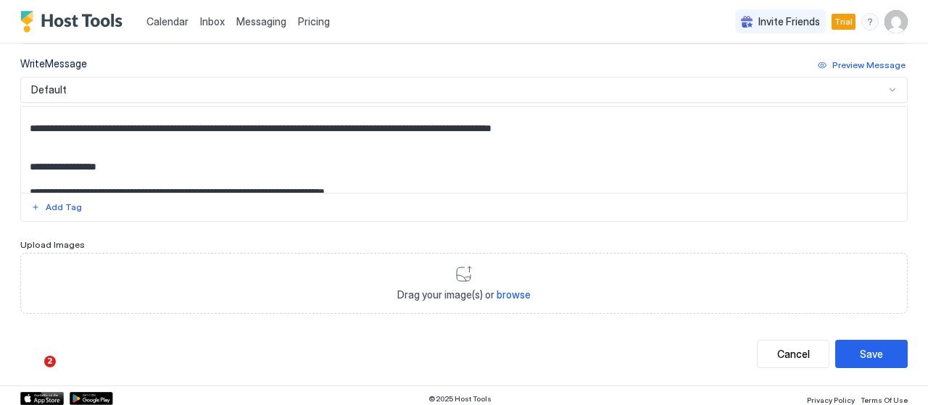
scroll to position [775, 0]
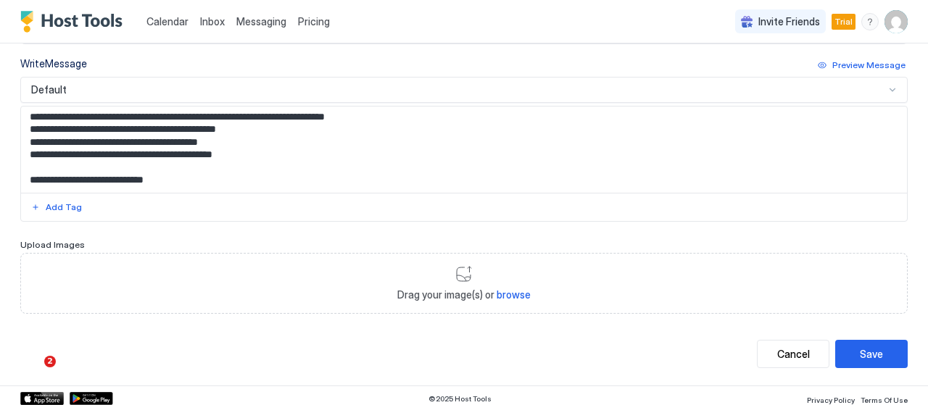
click at [532, 83] on div "Default" at bounding box center [457, 89] width 853 height 13
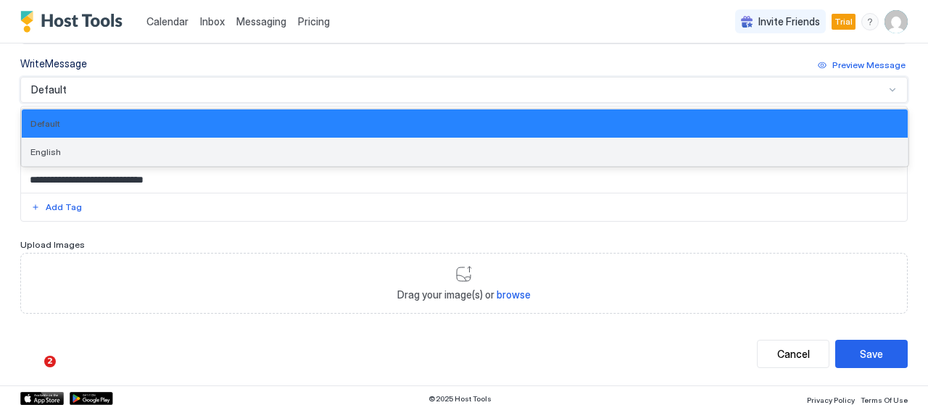
click at [286, 154] on div "English" at bounding box center [464, 152] width 885 height 28
type textarea "**********"
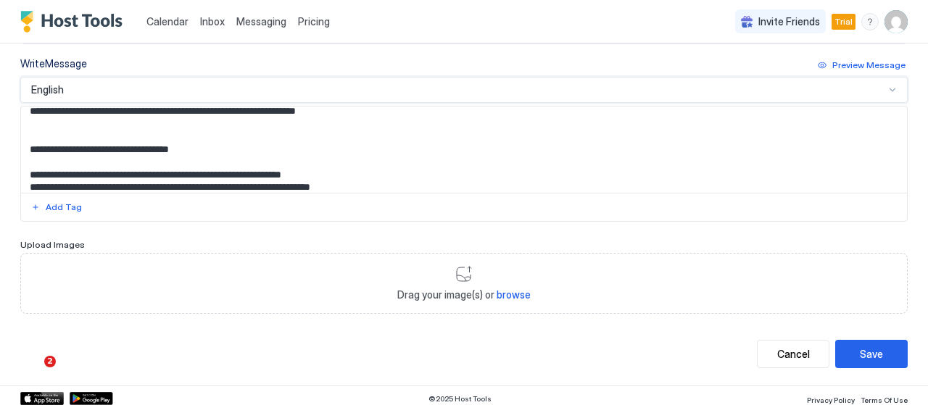
scroll to position [0, 0]
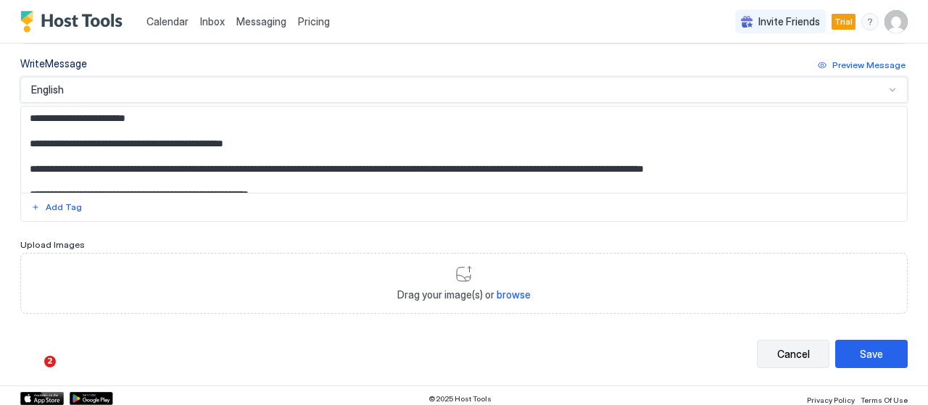
click at [795, 347] on div "Cancel" at bounding box center [793, 353] width 33 height 15
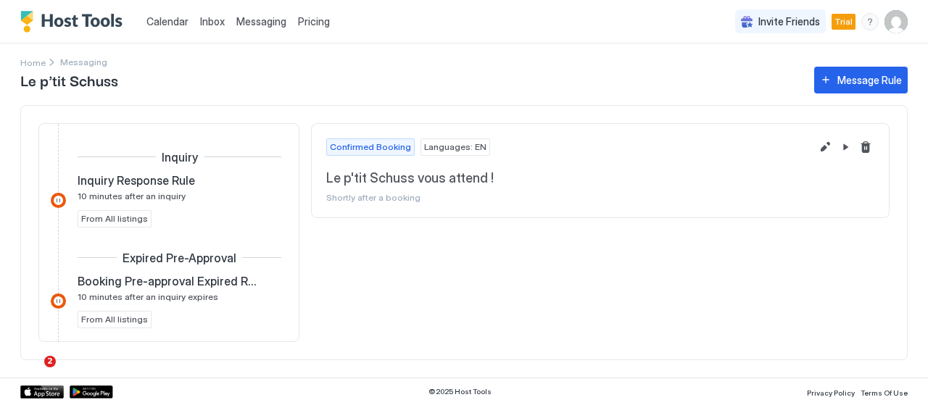
scroll to position [391, 0]
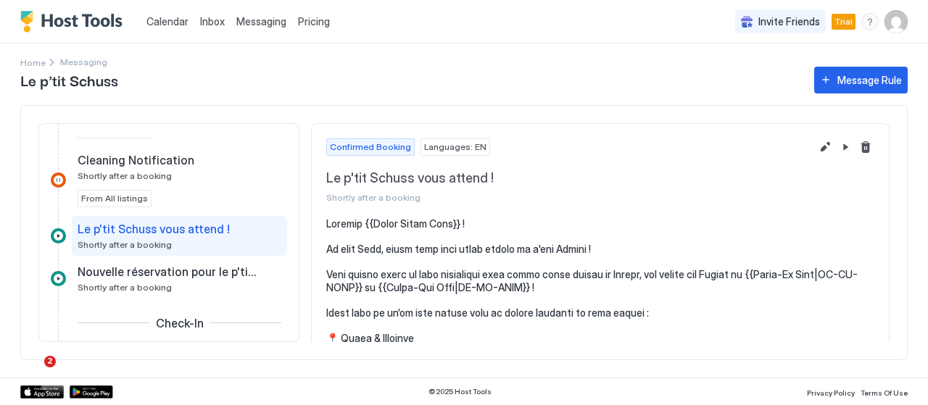
click at [168, 22] on span "Calendar" at bounding box center [167, 21] width 42 height 12
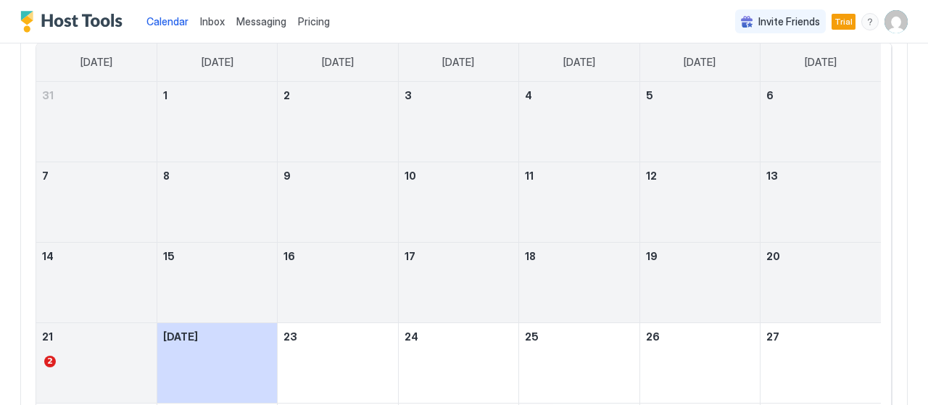
scroll to position [217, 0]
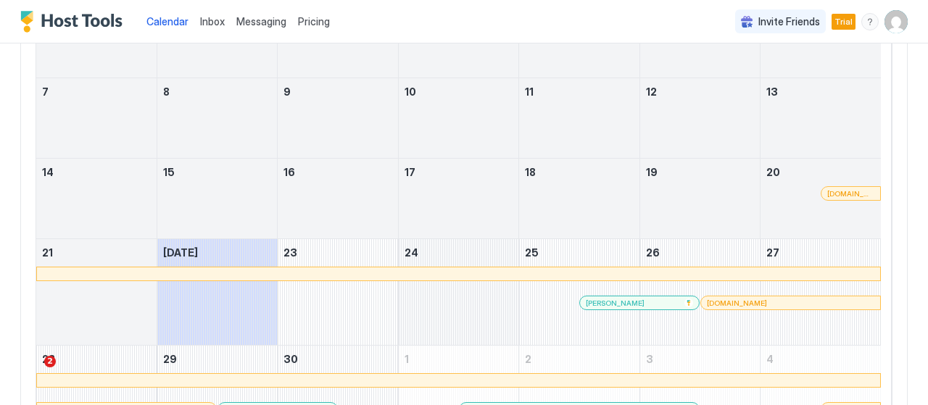
drag, startPoint x: 397, startPoint y: 297, endPoint x: 467, endPoint y: 304, distance: 70.7
click at [467, 304] on tr "21 Today 23 24 25 Liza Da Costa 26 calendars.greengo.voyage 27" at bounding box center [458, 292] width 844 height 107
click at [455, 301] on div "September 24, 2025" at bounding box center [459, 292] width 120 height 106
click at [455, 295] on div "September 24, 2025" at bounding box center [459, 292] width 120 height 106
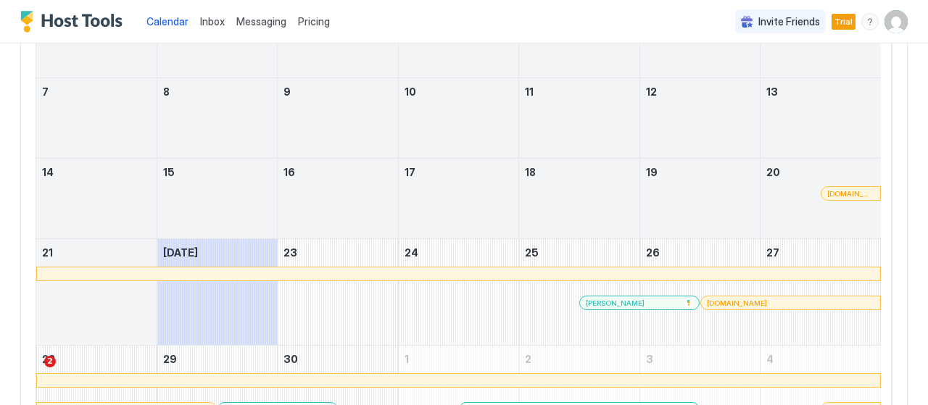
click at [455, 273] on div at bounding box center [458, 273] width 843 height 13
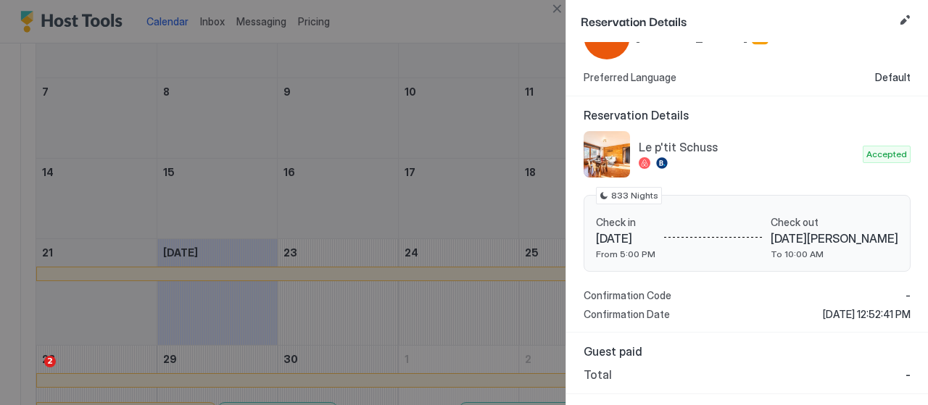
scroll to position [112, 0]
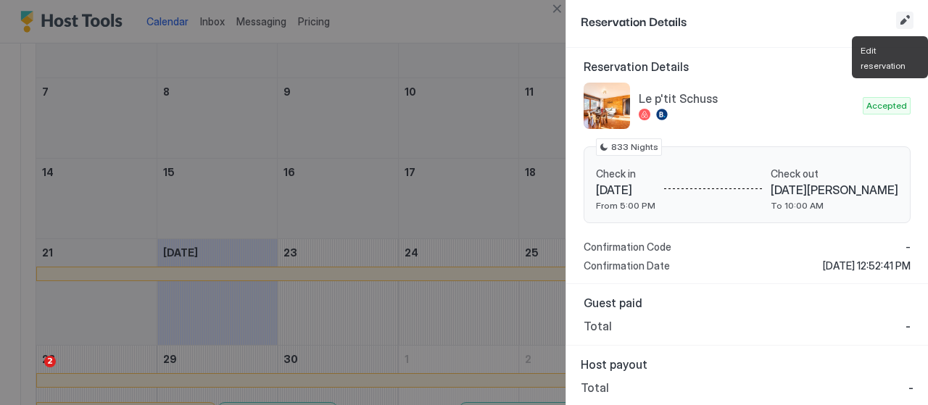
click at [904, 20] on button "Edit reservation" at bounding box center [904, 20] width 17 height 17
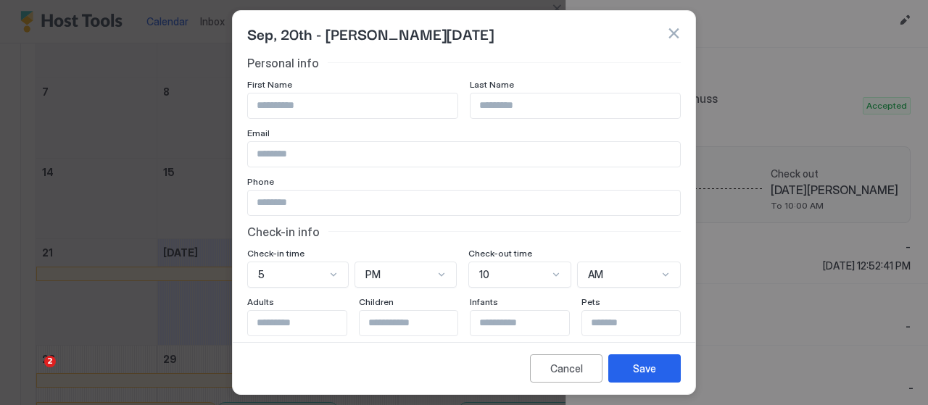
click at [679, 30] on button "button" at bounding box center [673, 33] width 14 height 14
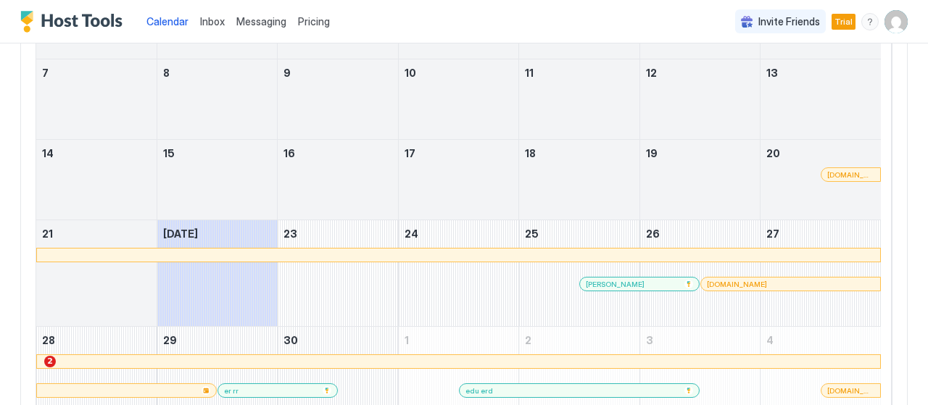
scroll to position [290, 0]
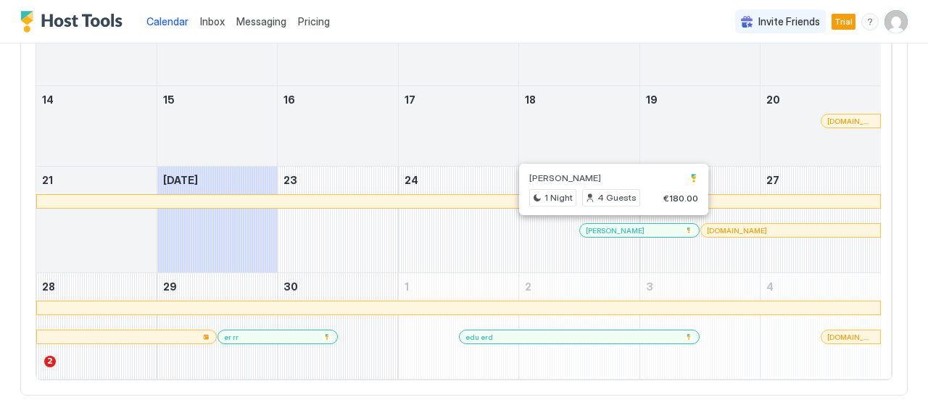
click at [608, 230] on div at bounding box center [609, 231] width 12 height 12
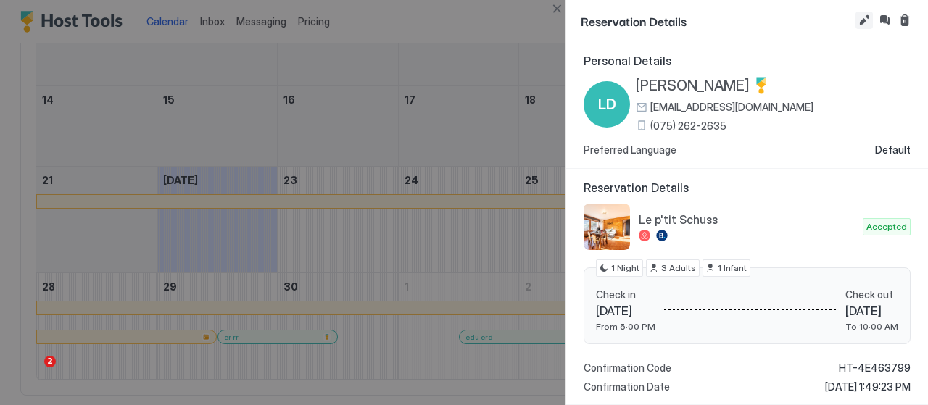
click at [858, 19] on button "Edit reservation" at bounding box center [863, 20] width 17 height 17
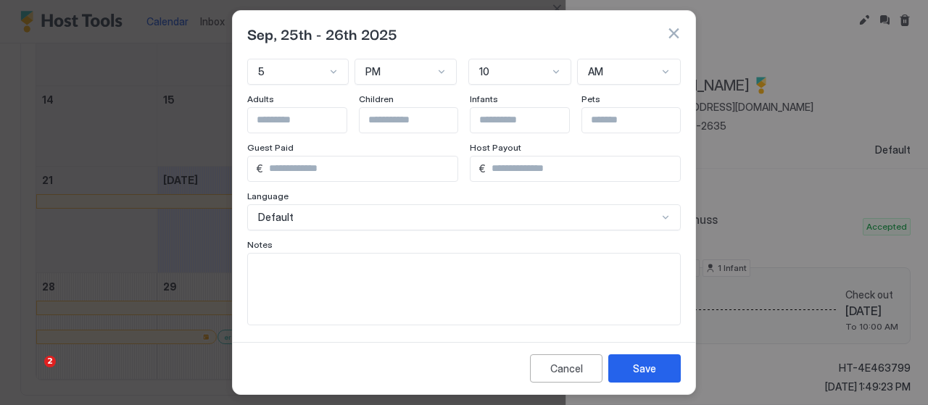
scroll to position [252, 0]
click at [672, 33] on button "button" at bounding box center [673, 33] width 14 height 14
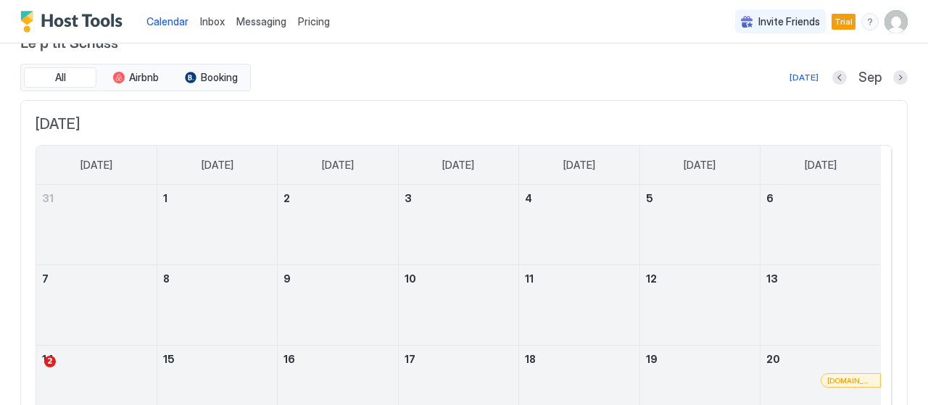
scroll to position [0, 0]
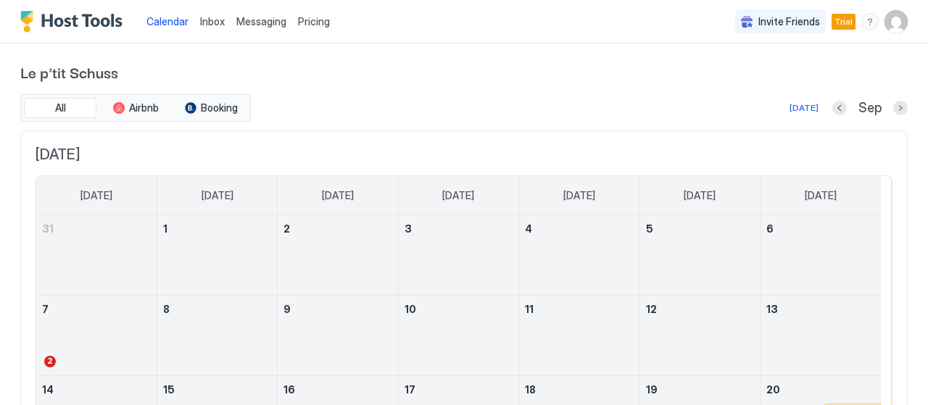
click at [201, 22] on span "Inbox" at bounding box center [212, 21] width 25 height 12
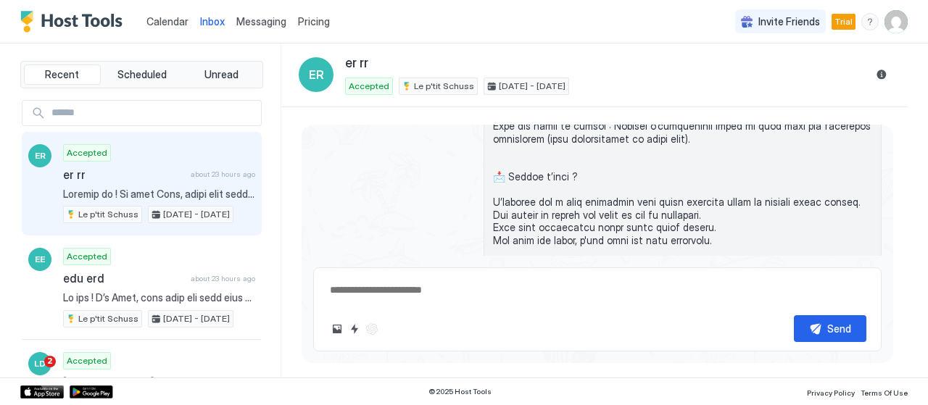
scroll to position [1120, 0]
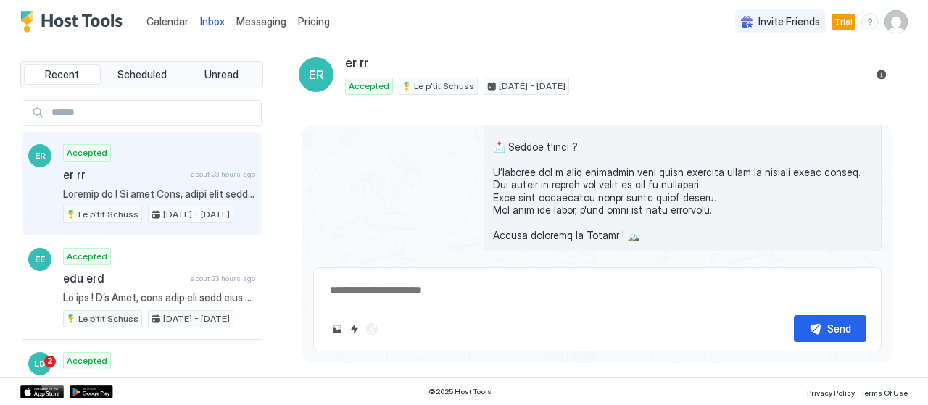
type textarea "*"
click at [249, 20] on span "Messaging" at bounding box center [261, 21] width 50 height 12
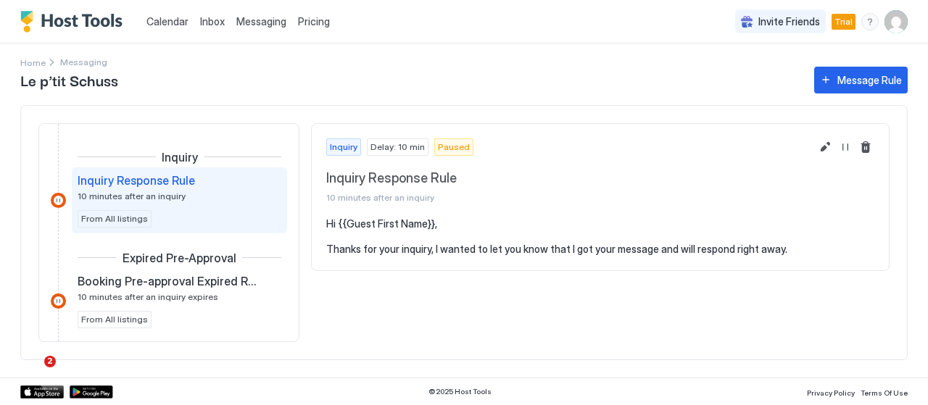
click at [314, 22] on span "Pricing" at bounding box center [314, 21] width 32 height 13
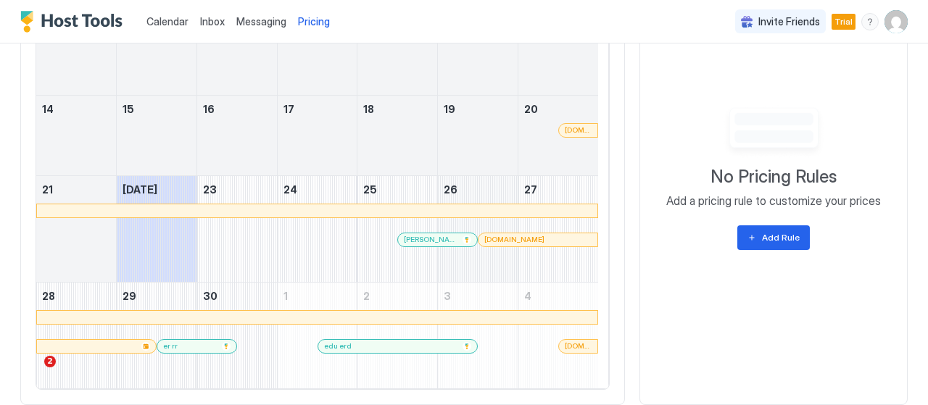
scroll to position [635, 0]
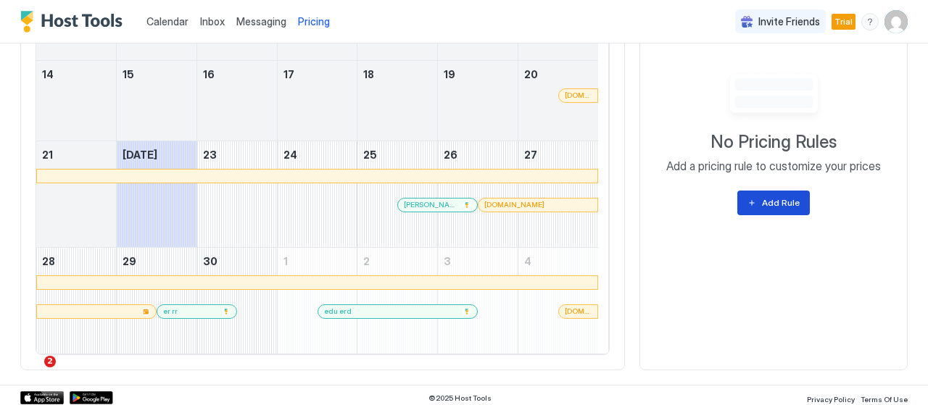
click at [785, 198] on div "Add Rule" at bounding box center [781, 202] width 38 height 13
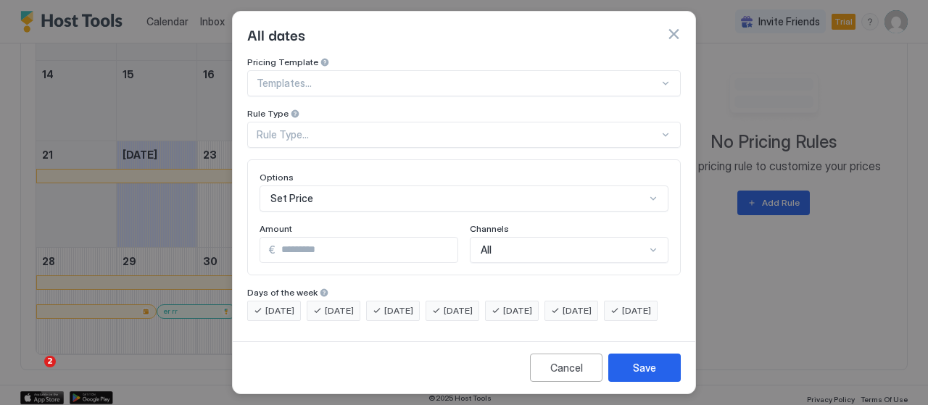
click at [390, 198] on div "Set Price" at bounding box center [463, 199] width 409 height 26
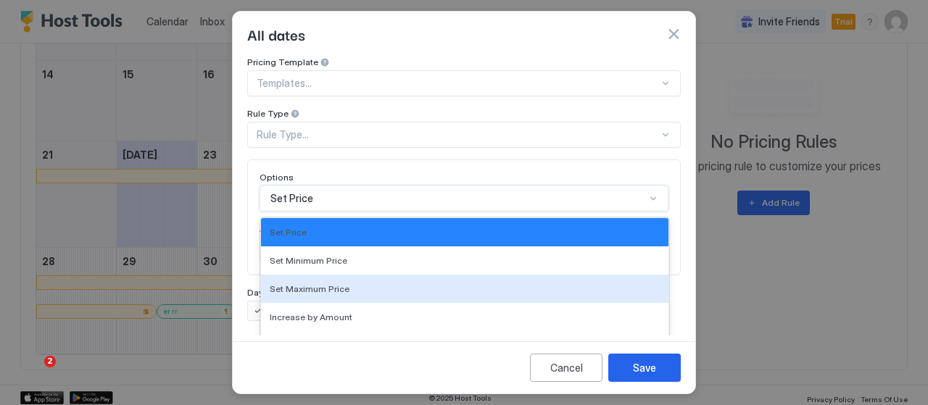
scroll to position [96, 0]
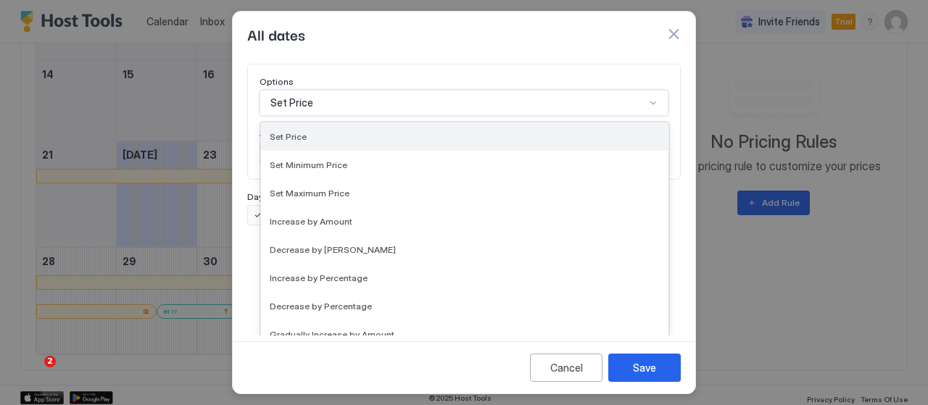
click at [391, 136] on div "Set Price" at bounding box center [465, 136] width 390 height 11
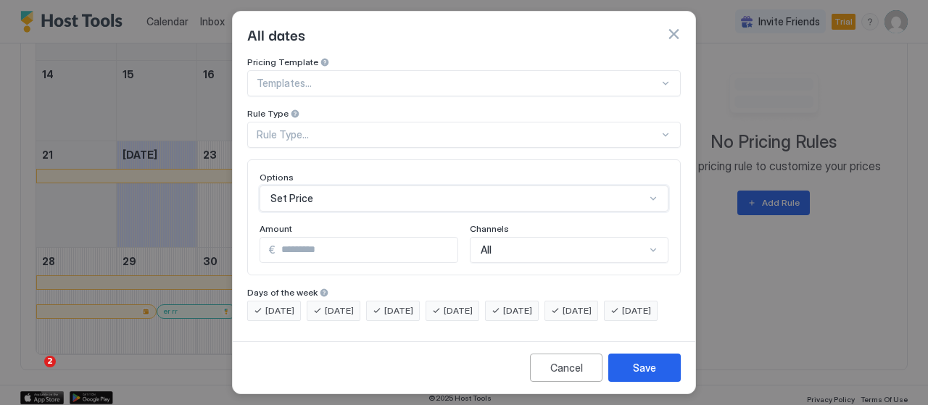
scroll to position [20, 0]
click at [396, 238] on input "*" at bounding box center [366, 250] width 182 height 25
type input "*"
click at [409, 80] on div "Templates..." at bounding box center [463, 83] width 433 height 26
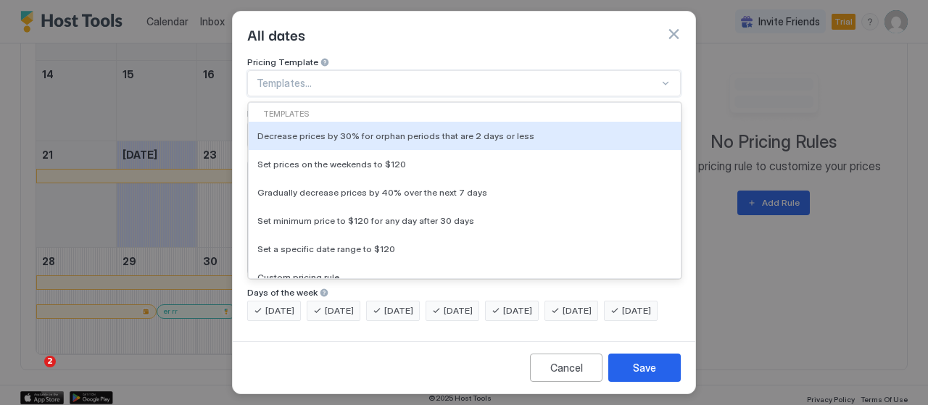
scroll to position [20, 0]
click at [497, 46] on div "All dates" at bounding box center [464, 34] width 462 height 45
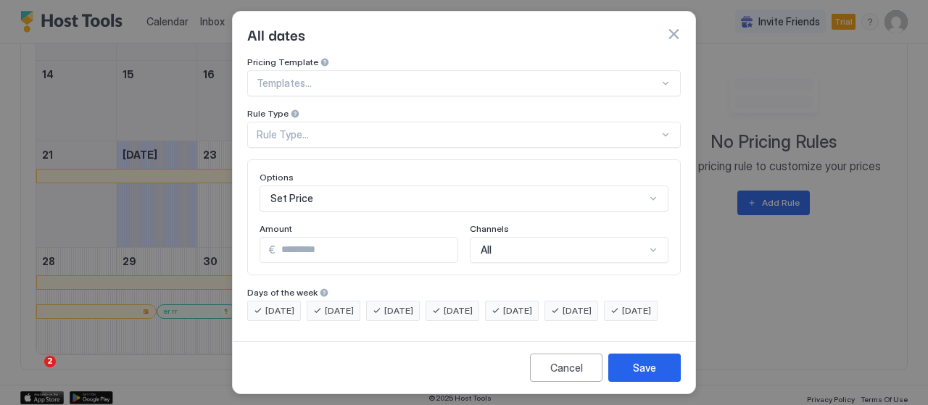
click at [675, 32] on button "button" at bounding box center [673, 34] width 14 height 14
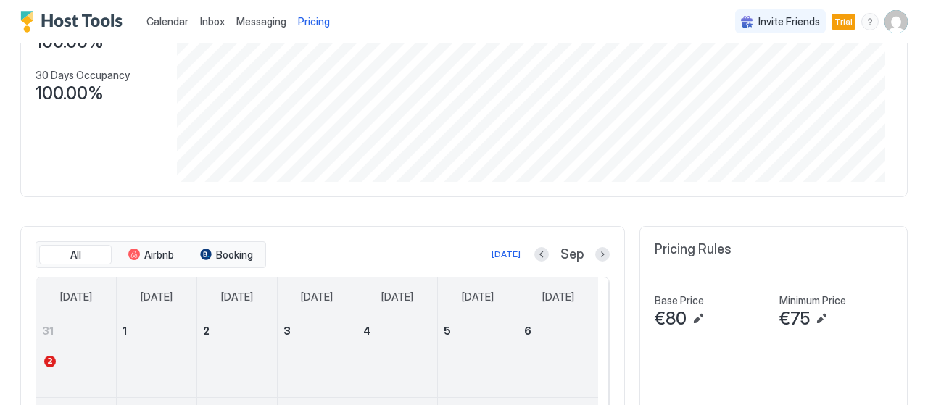
scroll to position [0, 0]
